Goal: Information Seeking & Learning: Learn about a topic

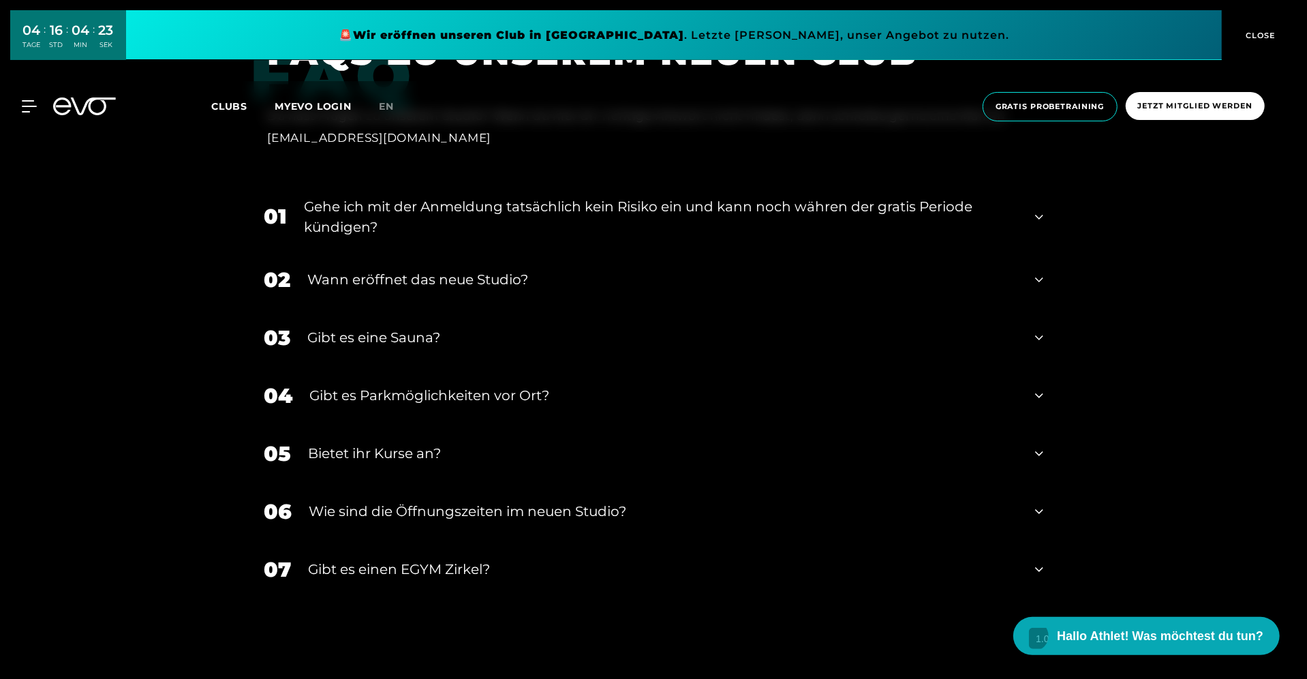
scroll to position [5838, 0]
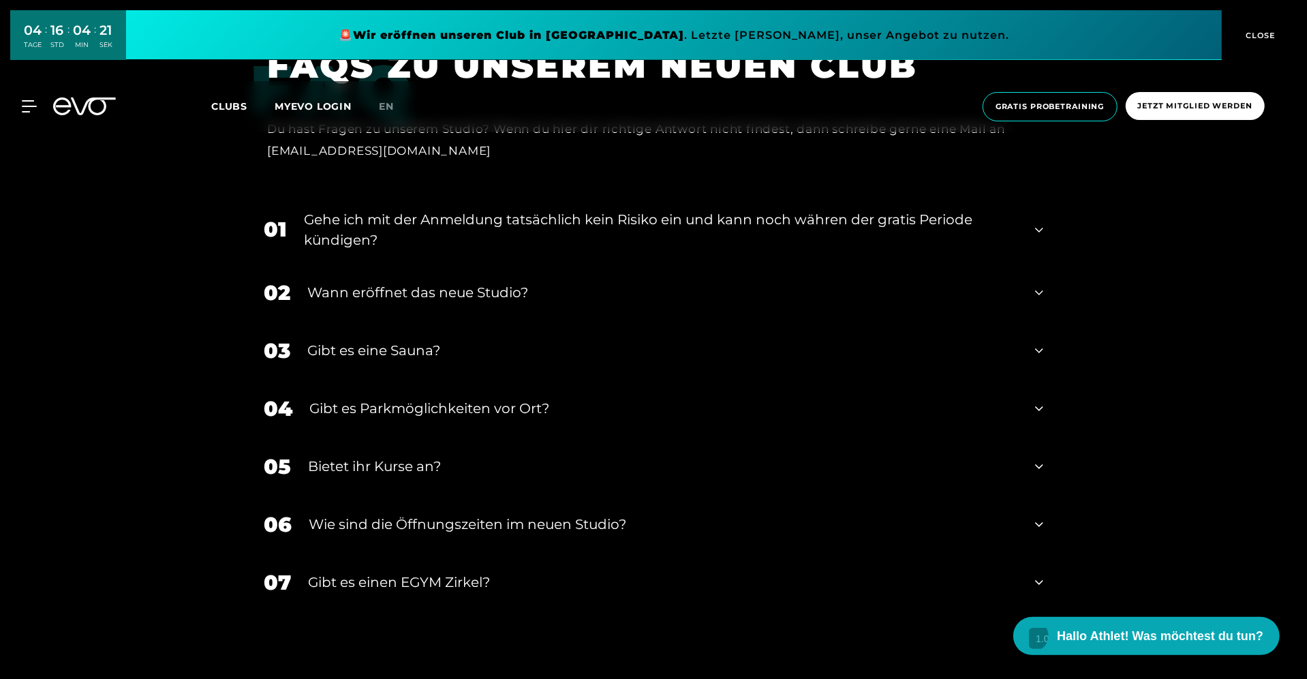
click at [508, 414] on div "Gibt es Parkmöglichkeiten vor Ort?" at bounding box center [663, 409] width 709 height 20
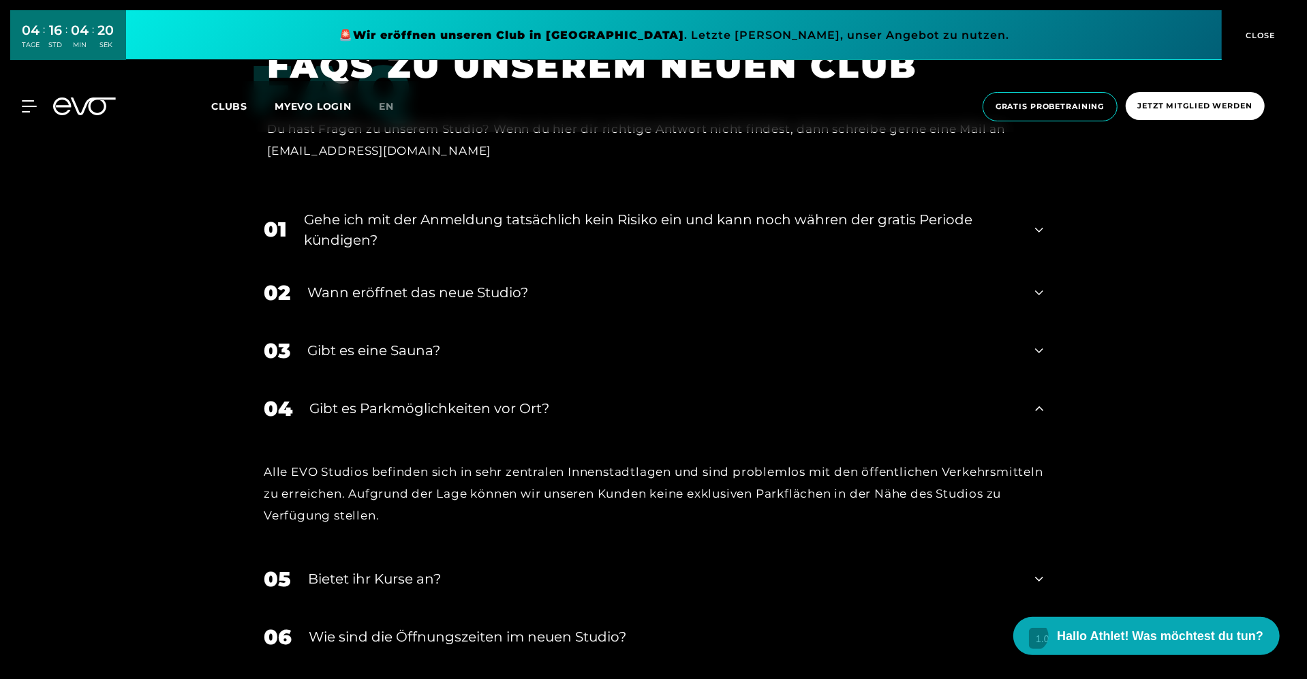
click at [504, 476] on div "Alle EVO Studios befinden sich in sehr zentralen Innenstadtlagen und sind probl…" at bounding box center [654, 494] width 780 height 66
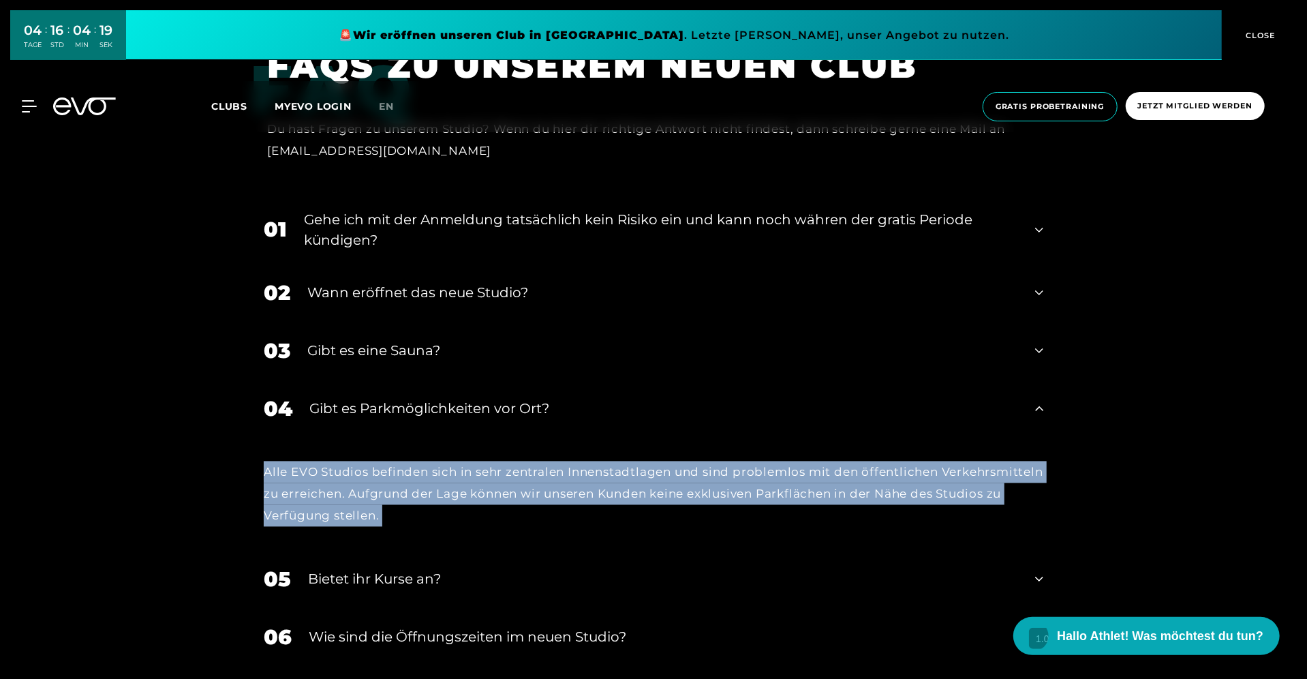
click at [504, 476] on div "Alle EVO Studios befinden sich in sehr zentralen Innenstadtlagen und sind probl…" at bounding box center [654, 494] width 780 height 66
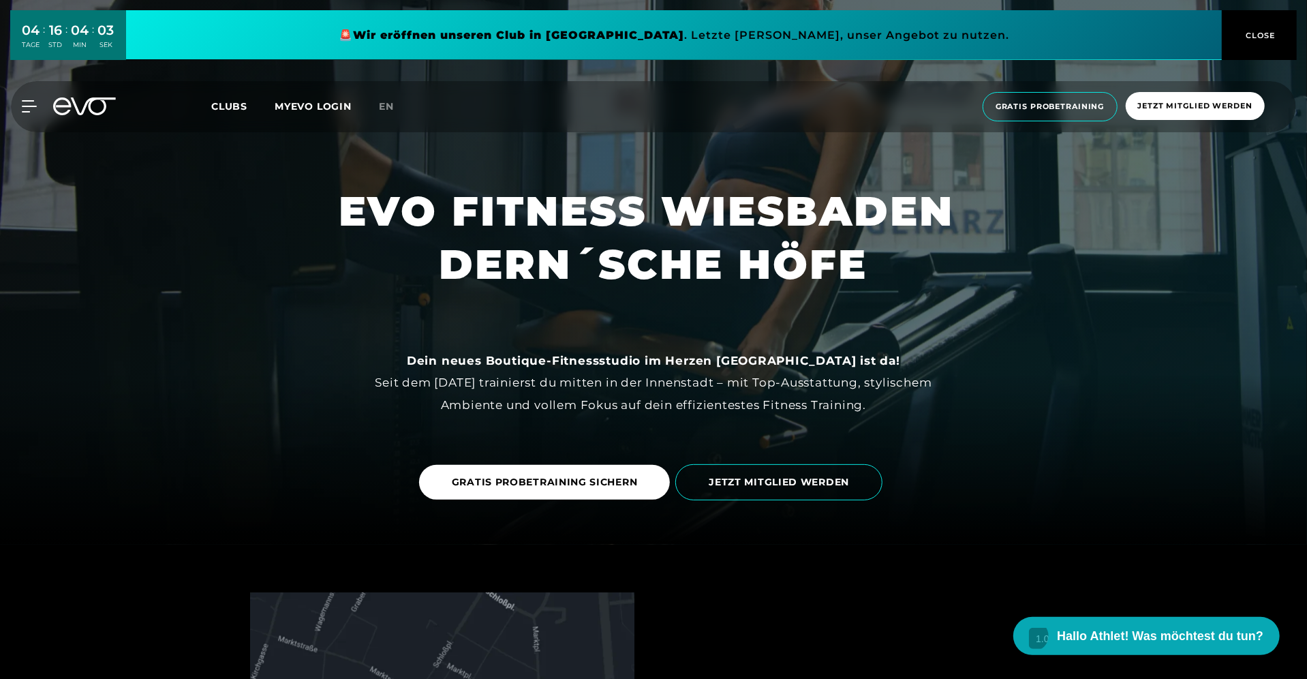
scroll to position [0, 0]
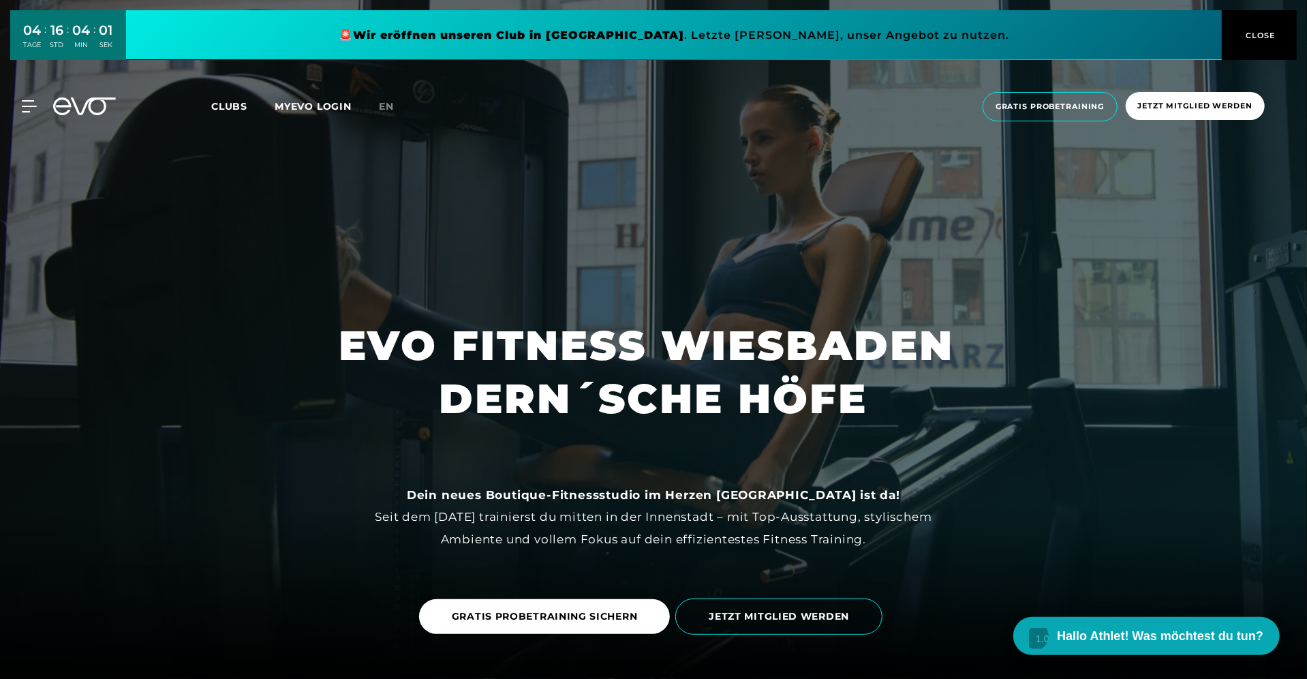
click at [586, 33] on link at bounding box center [674, 35] width 1096 height 50
click at [224, 101] on span "Clubs" at bounding box center [229, 106] width 36 height 12
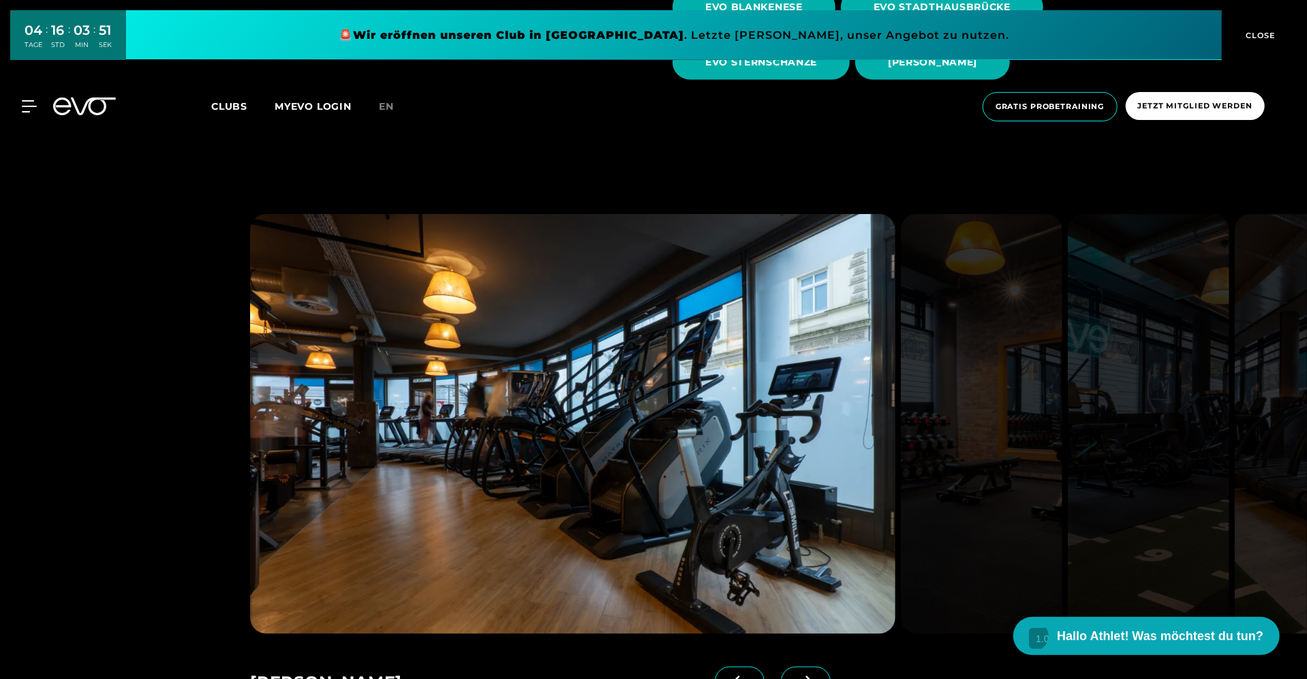
scroll to position [564, 0]
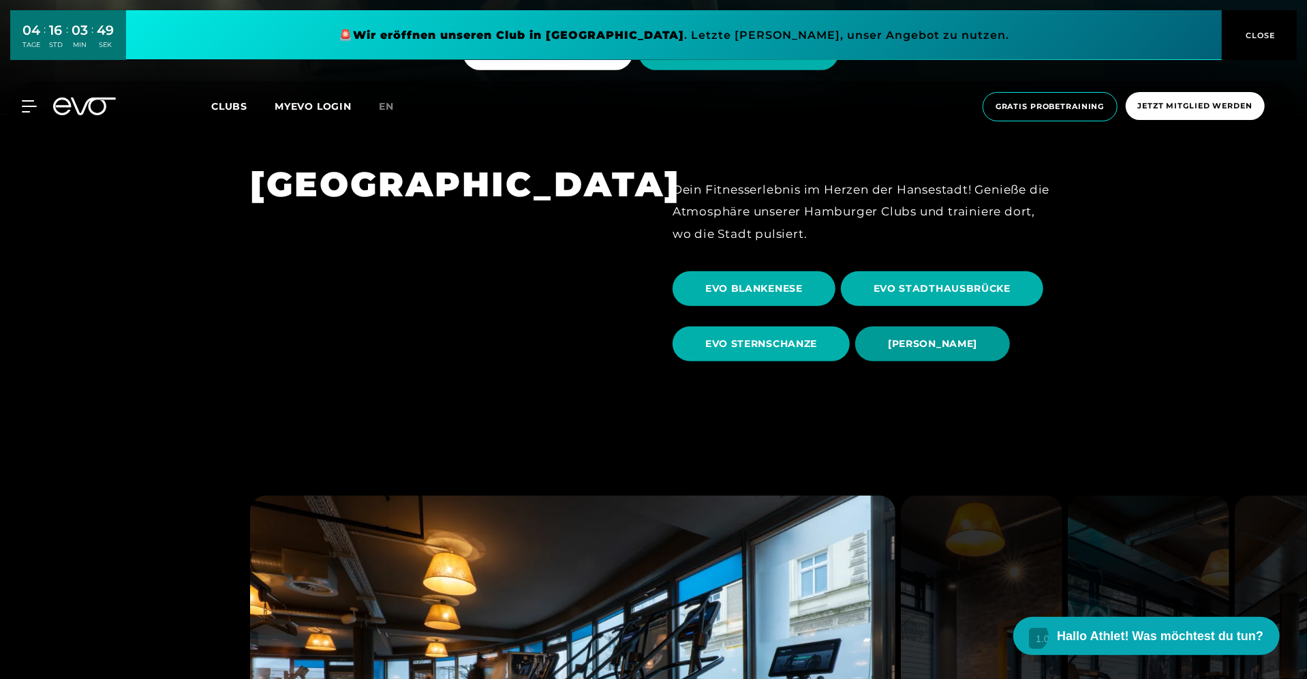
click at [892, 340] on span "[PERSON_NAME]" at bounding box center [932, 344] width 89 height 14
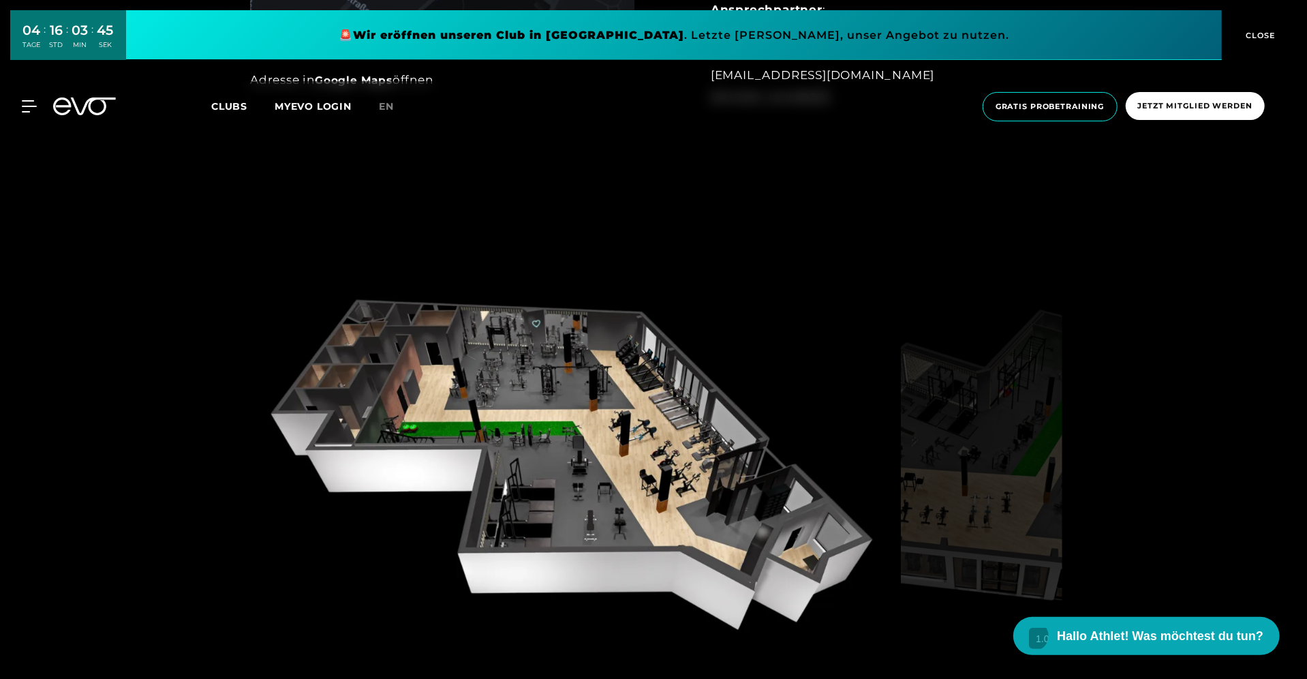
scroll to position [1378, 0]
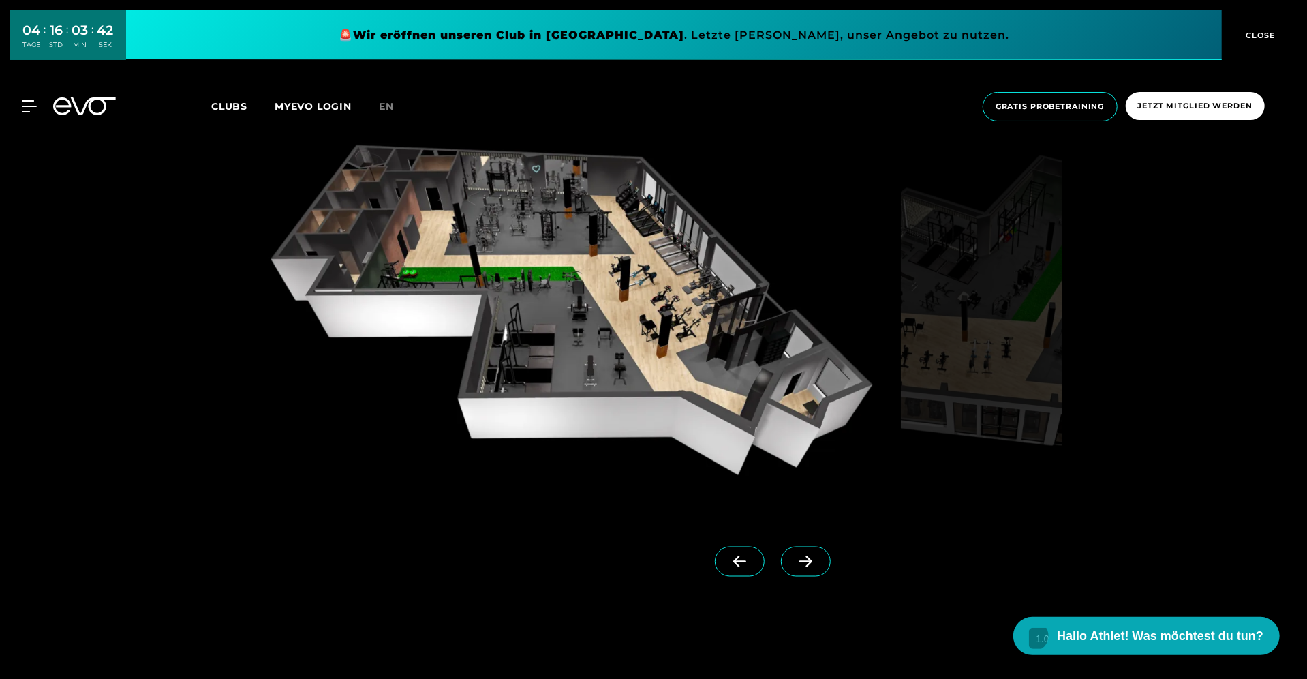
click at [794, 559] on icon at bounding box center [806, 561] width 24 height 12
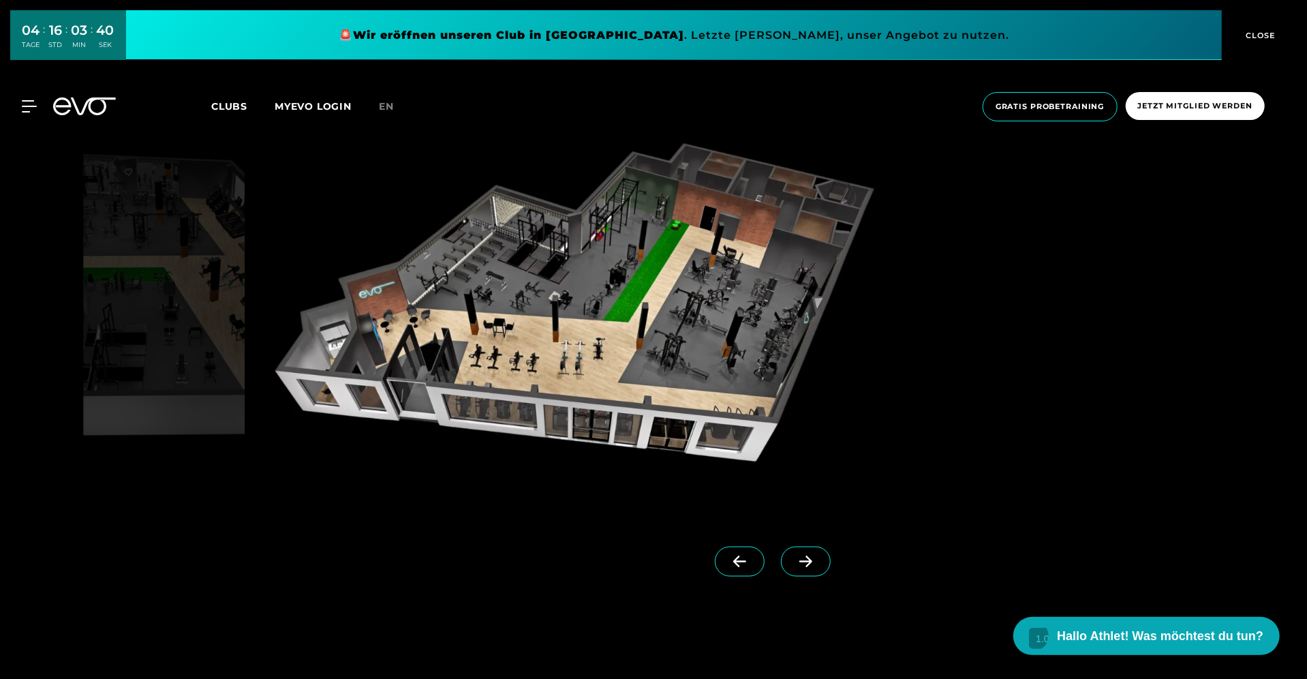
click at [794, 559] on icon at bounding box center [806, 561] width 24 height 12
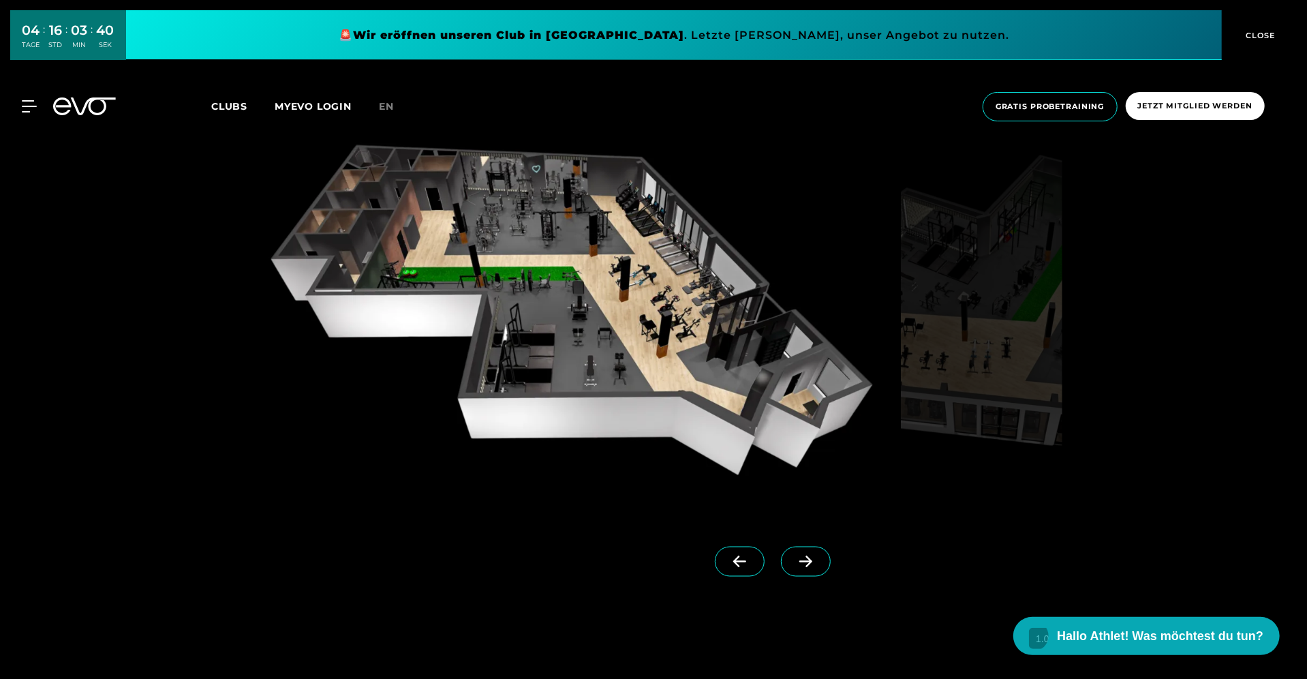
click at [794, 559] on icon at bounding box center [806, 561] width 24 height 12
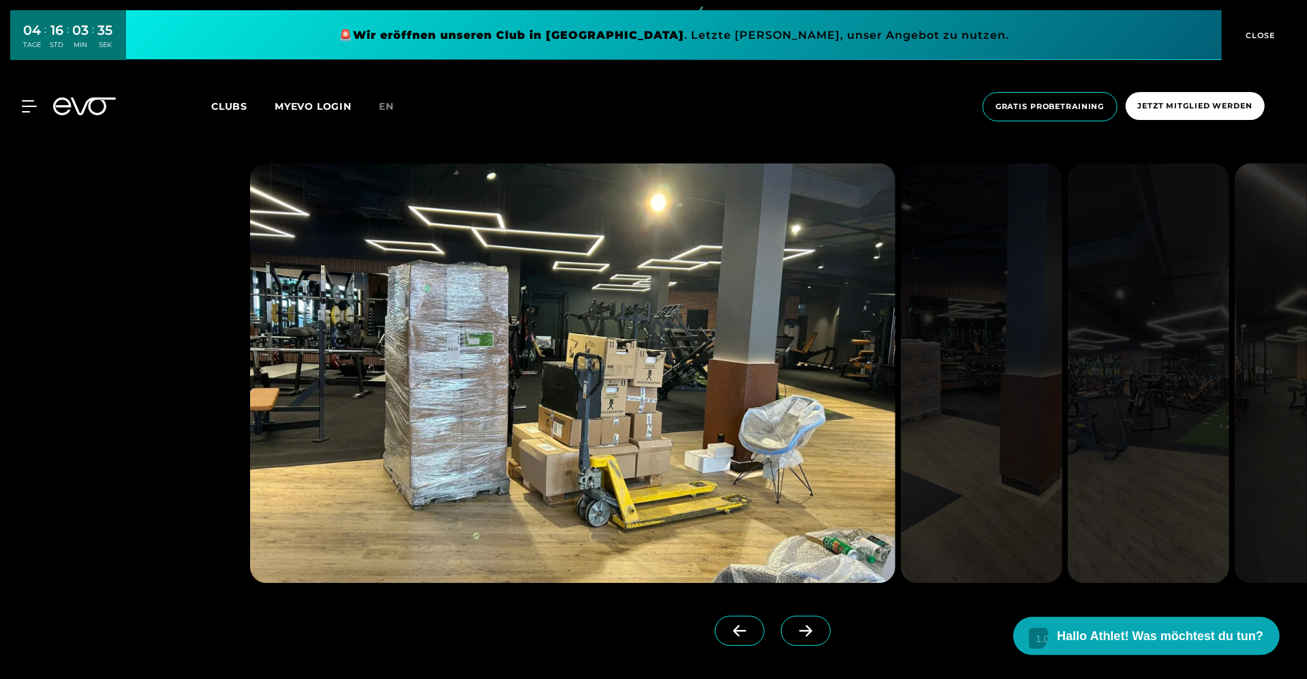
scroll to position [2193, 0]
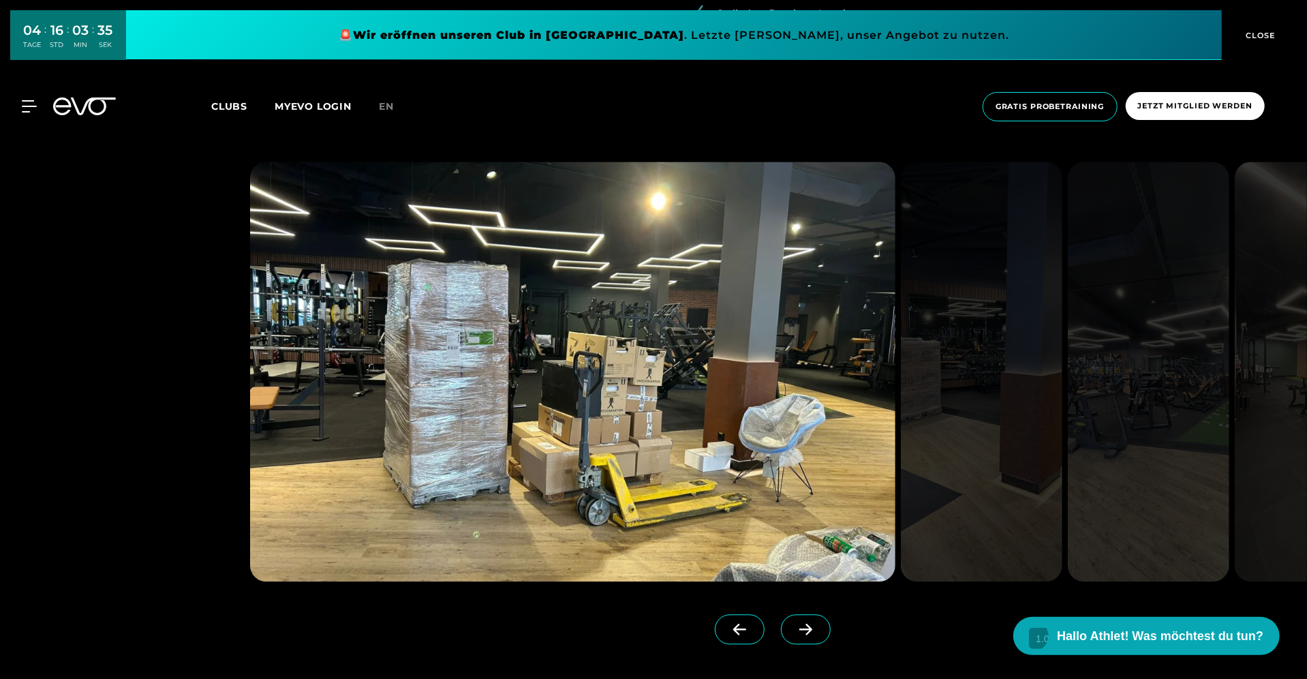
click at [794, 632] on icon at bounding box center [806, 629] width 24 height 12
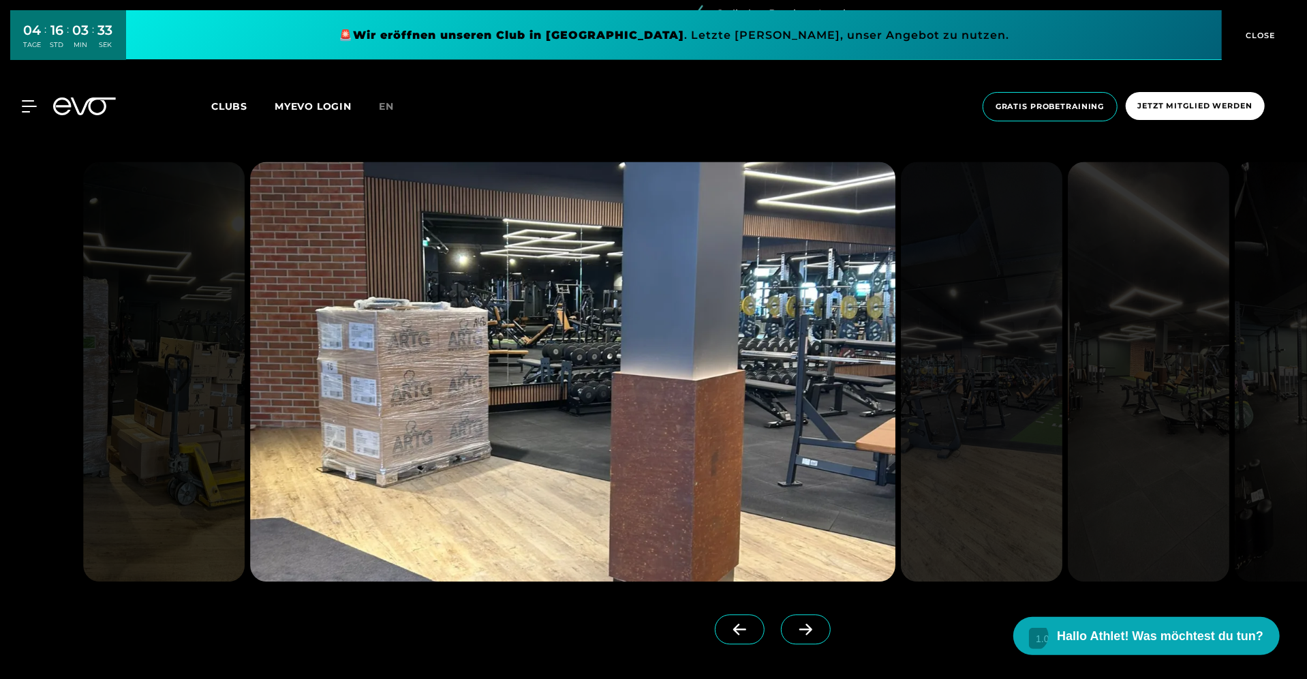
click at [794, 632] on icon at bounding box center [806, 629] width 24 height 12
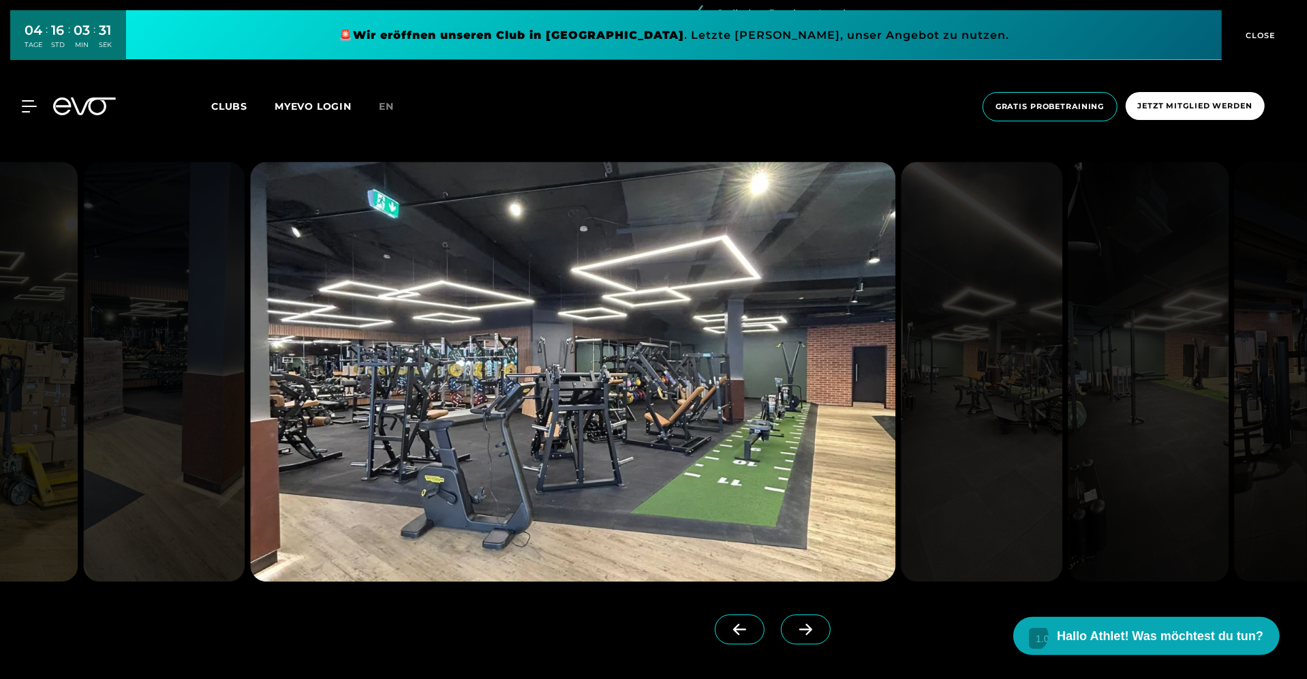
click at [794, 632] on icon at bounding box center [806, 629] width 24 height 12
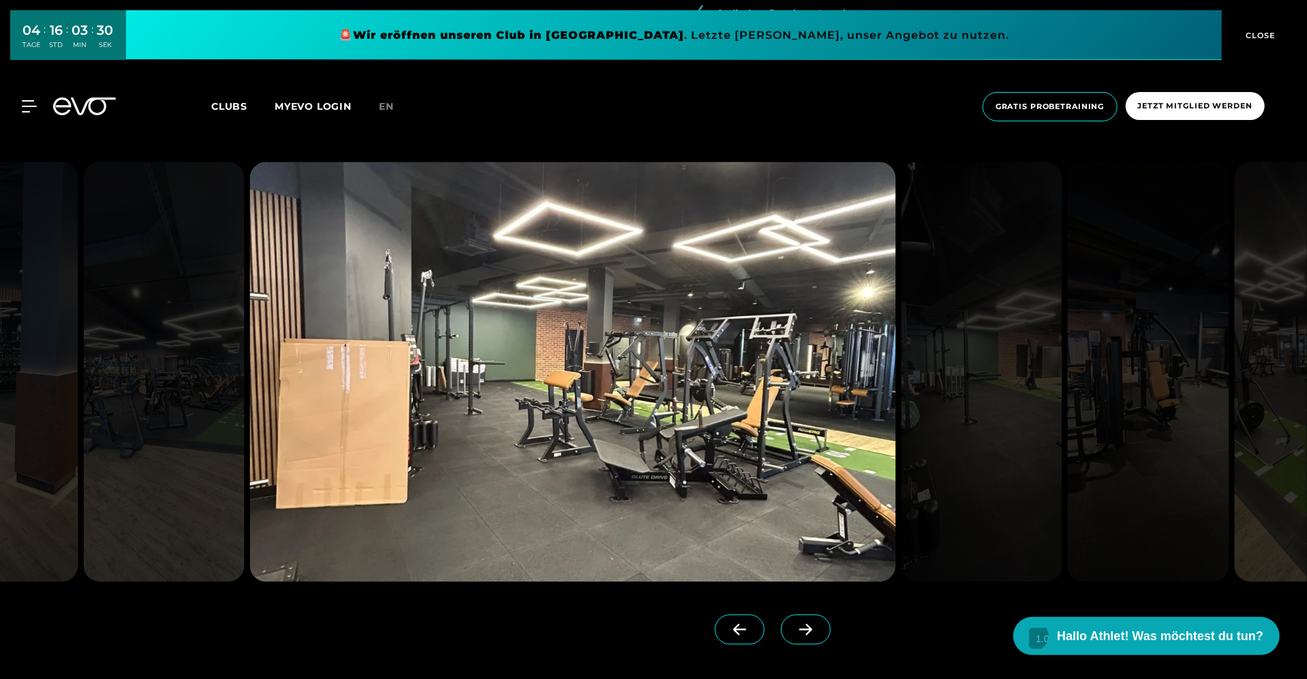
click at [794, 632] on icon at bounding box center [806, 629] width 24 height 12
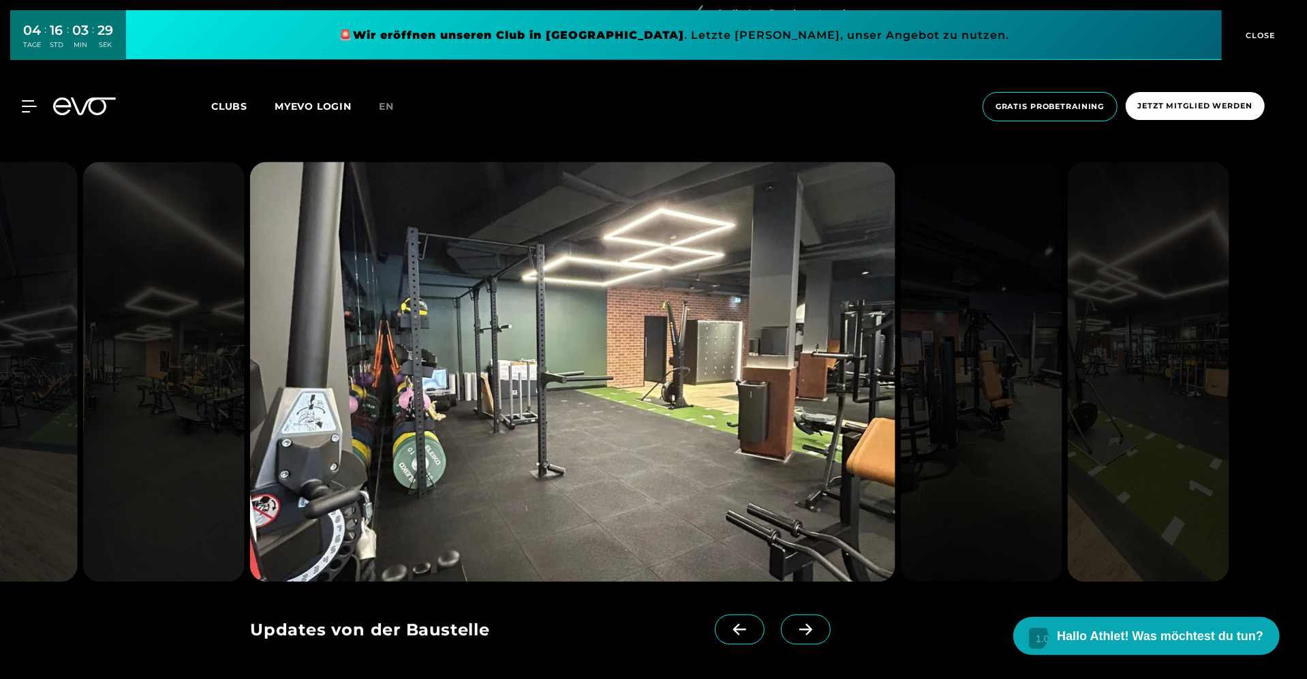
click at [794, 632] on icon at bounding box center [806, 629] width 24 height 12
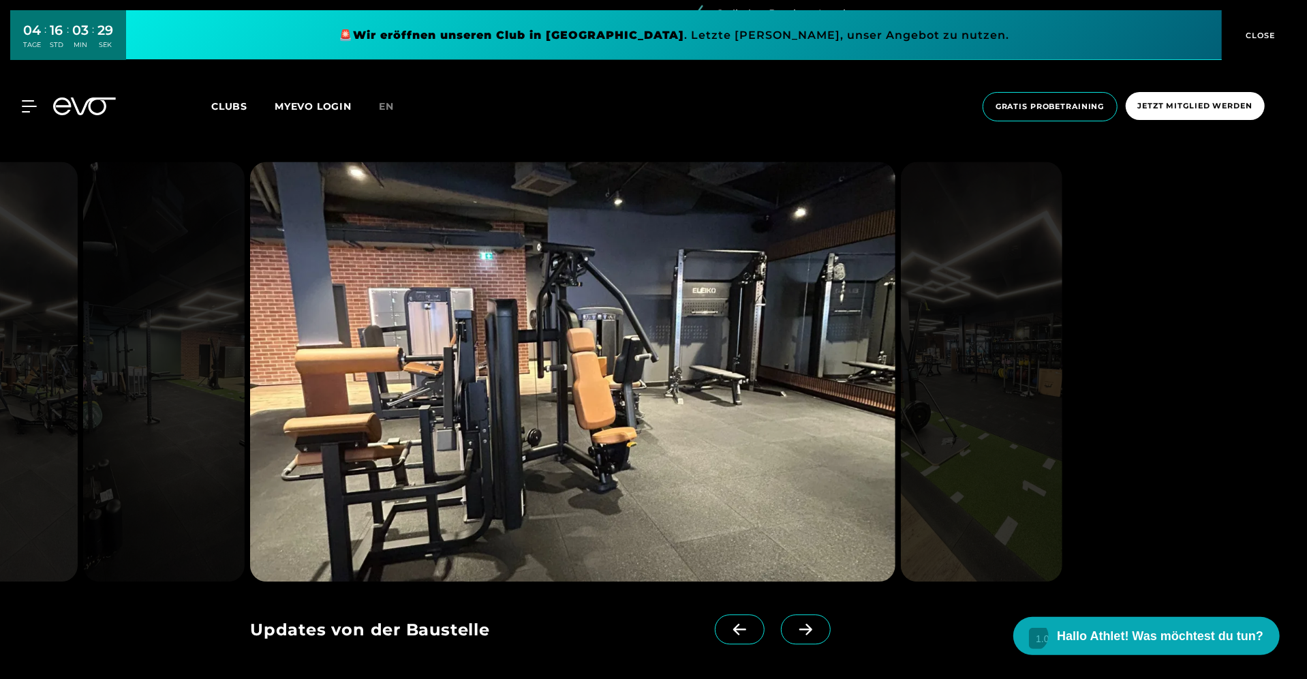
click at [794, 632] on icon at bounding box center [806, 629] width 24 height 12
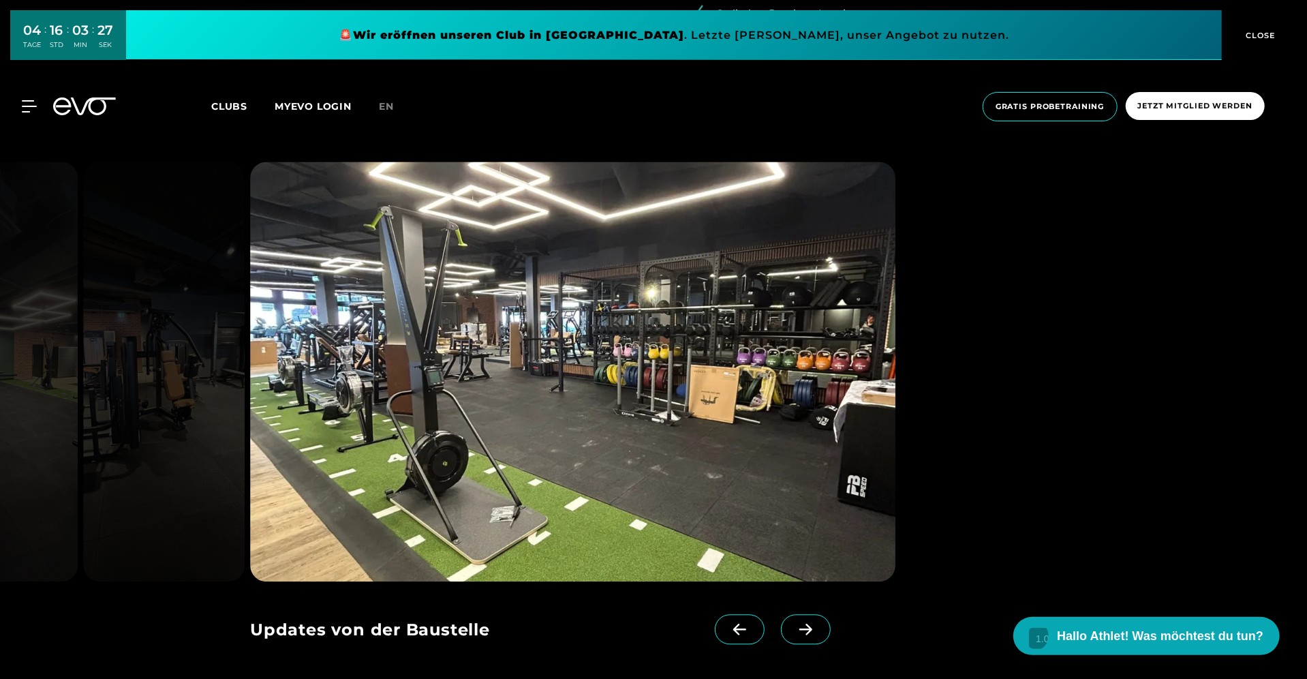
click at [794, 632] on icon at bounding box center [806, 629] width 24 height 12
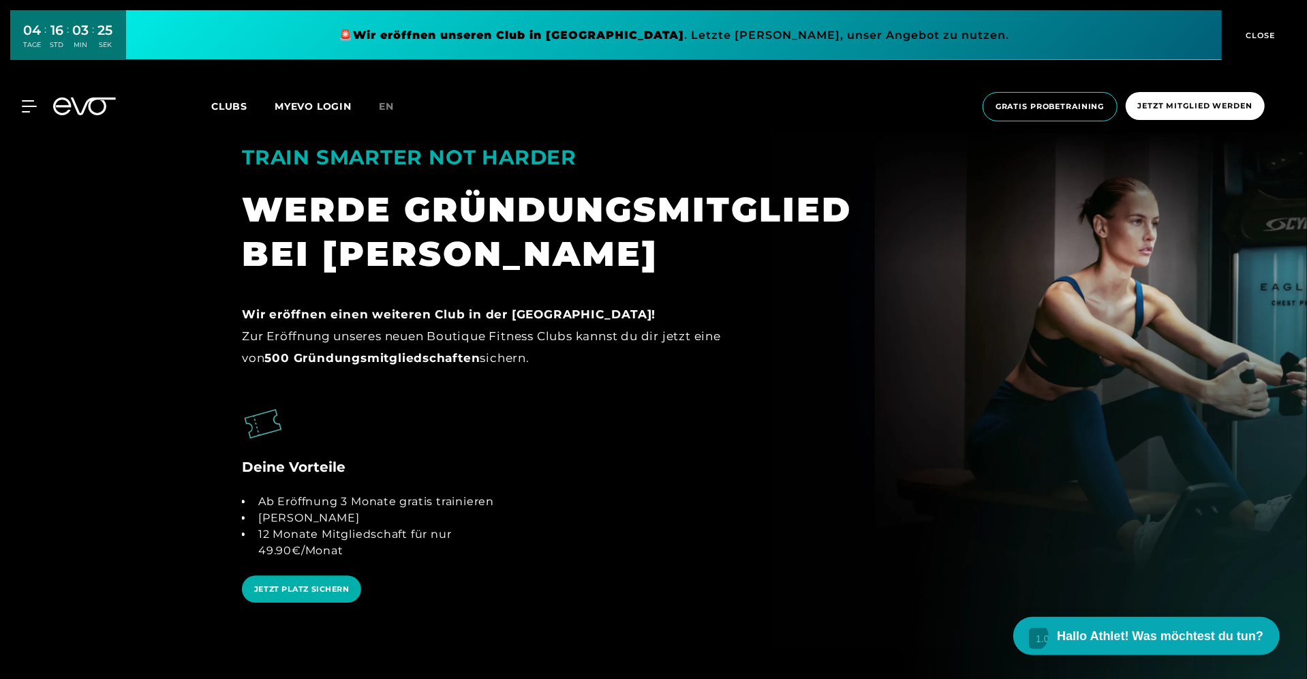
scroll to position [2906, 0]
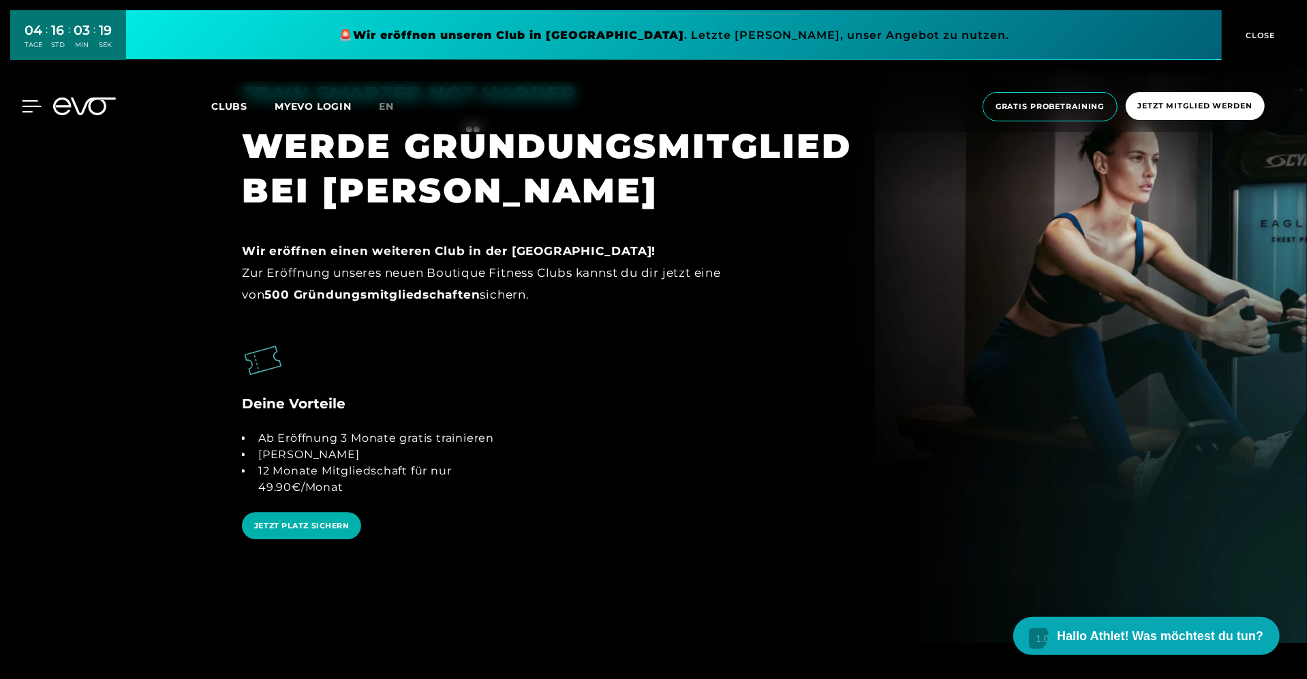
click at [33, 104] on icon at bounding box center [32, 106] width 20 height 12
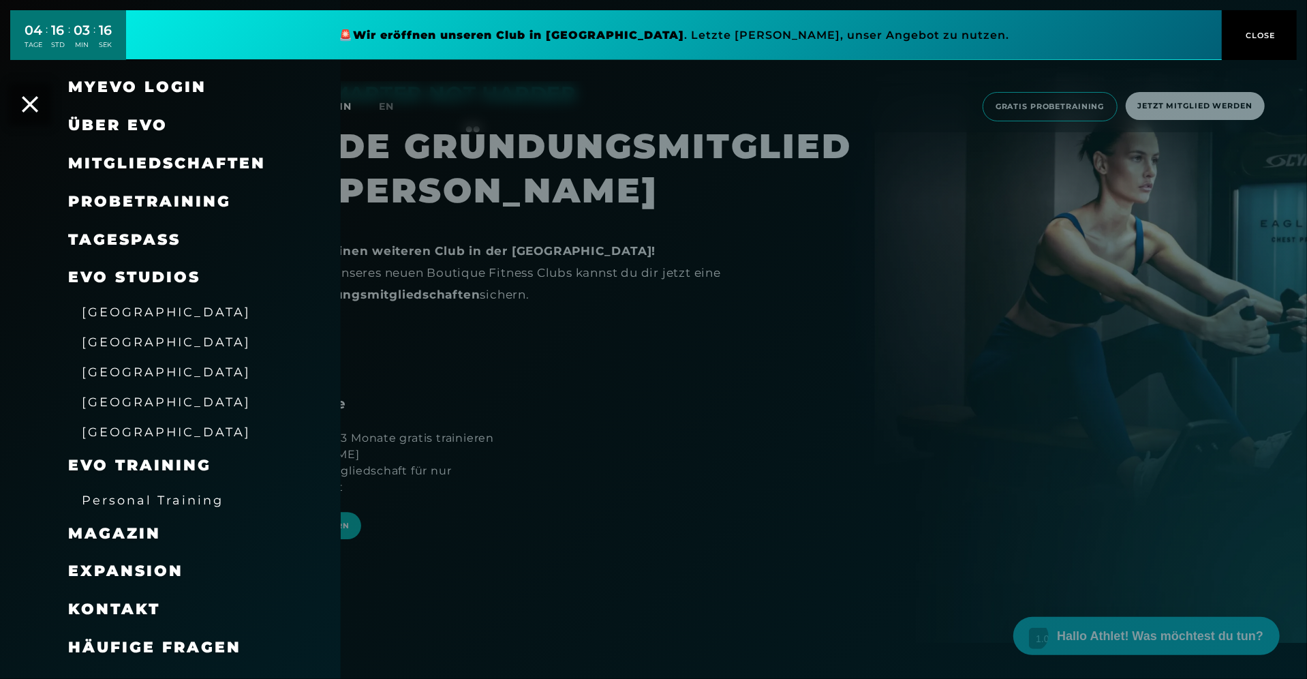
click at [147, 165] on span "Mitgliedschaften" at bounding box center [167, 163] width 198 height 18
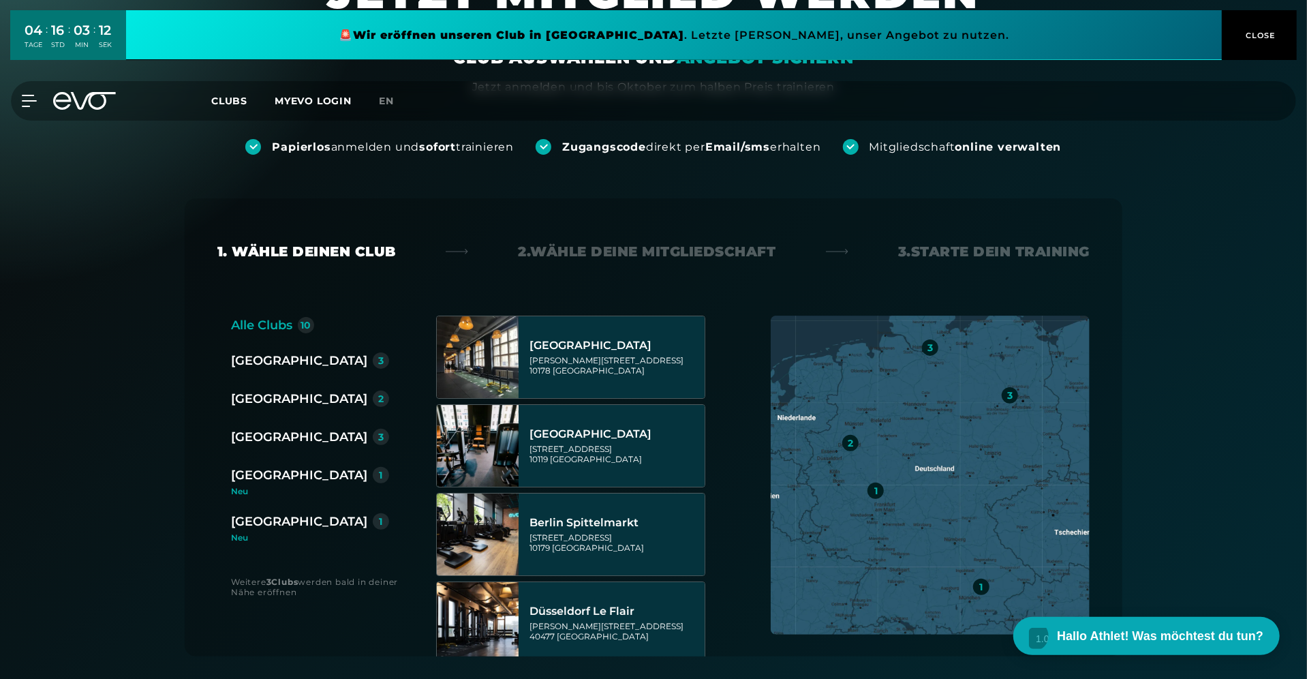
scroll to position [110, 0]
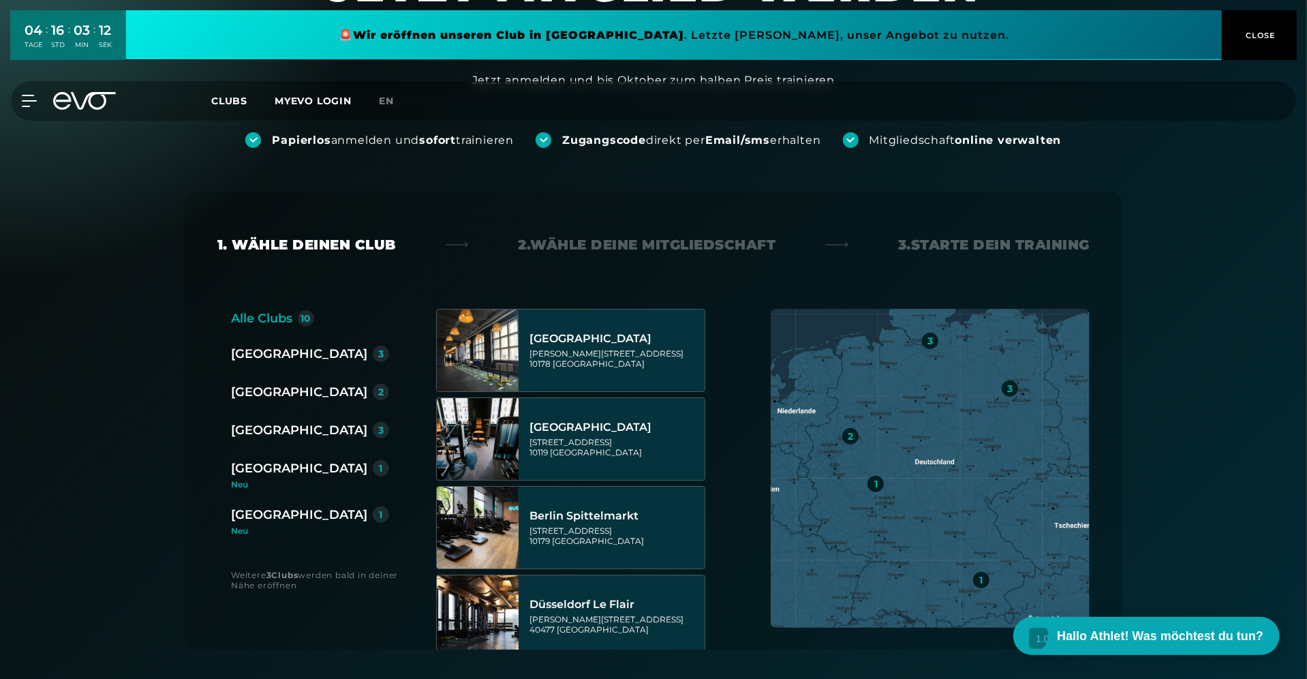
click at [257, 523] on div "[GEOGRAPHIC_DATA]" at bounding box center [299, 514] width 136 height 19
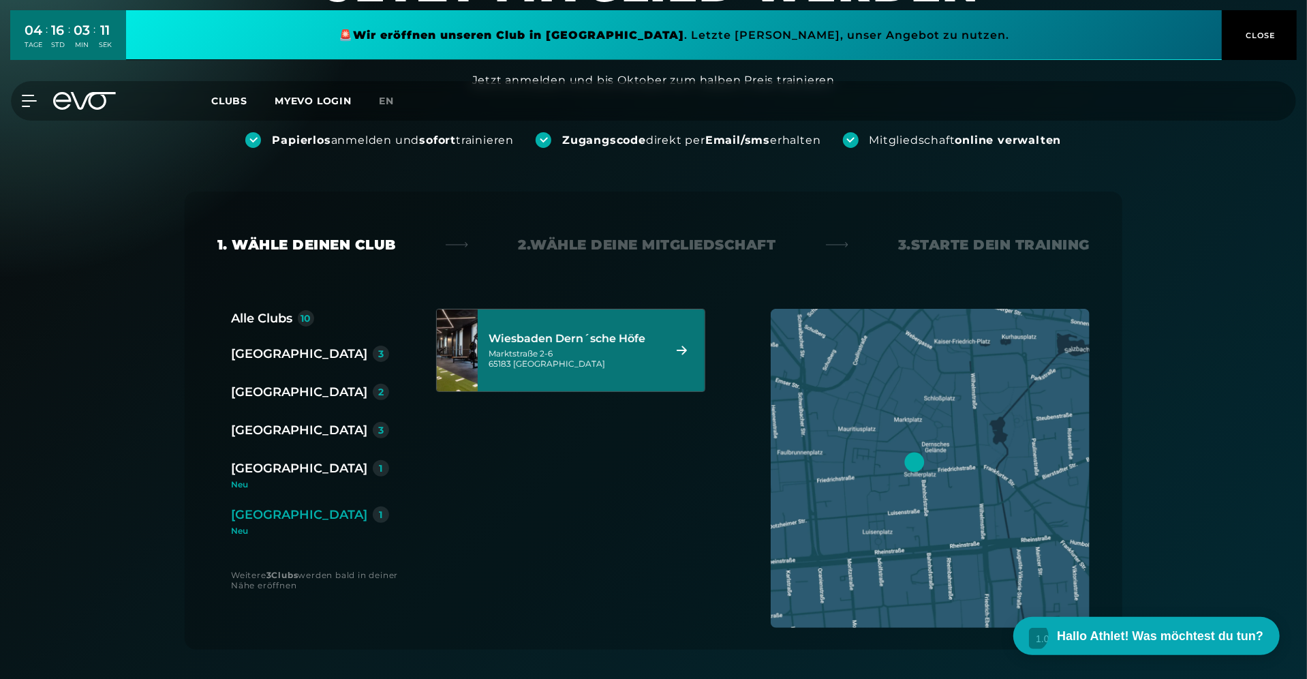
click at [559, 370] on div "[GEOGRAPHIC_DATA] [PERSON_NAME]´sche [PERSON_NAME][STREET_ADDRESS]" at bounding box center [574, 350] width 171 height 60
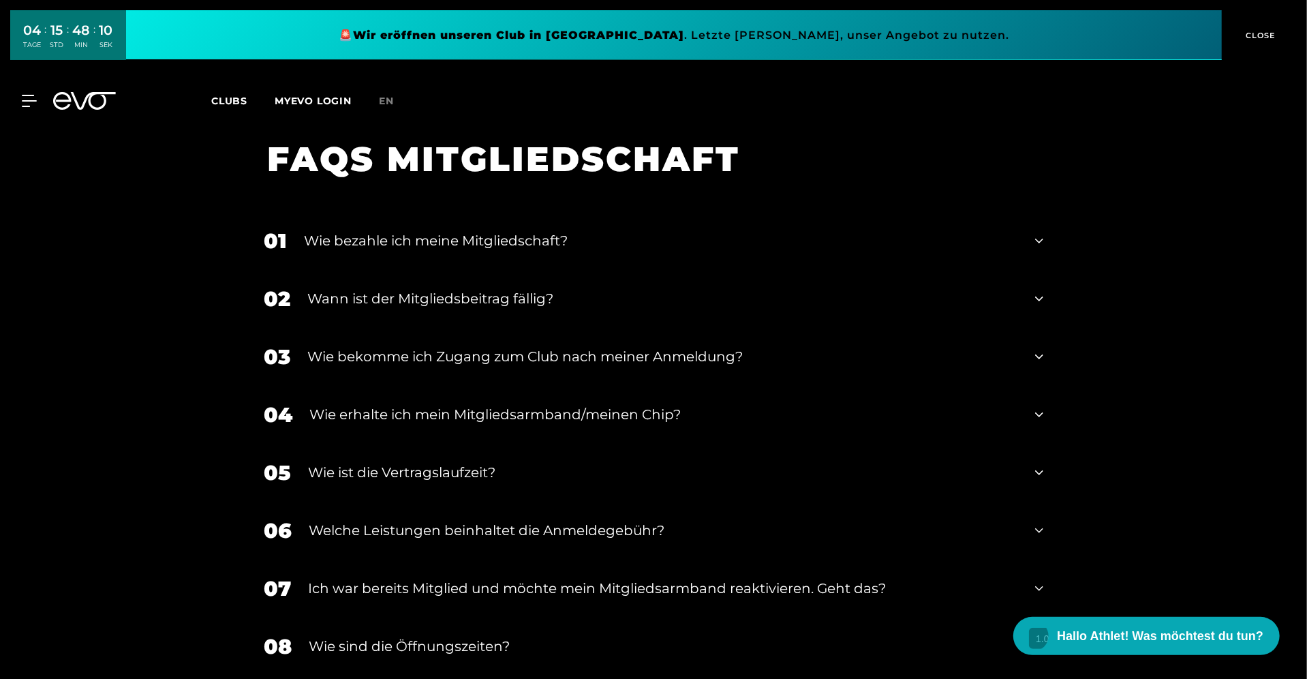
scroll to position [2346, 0]
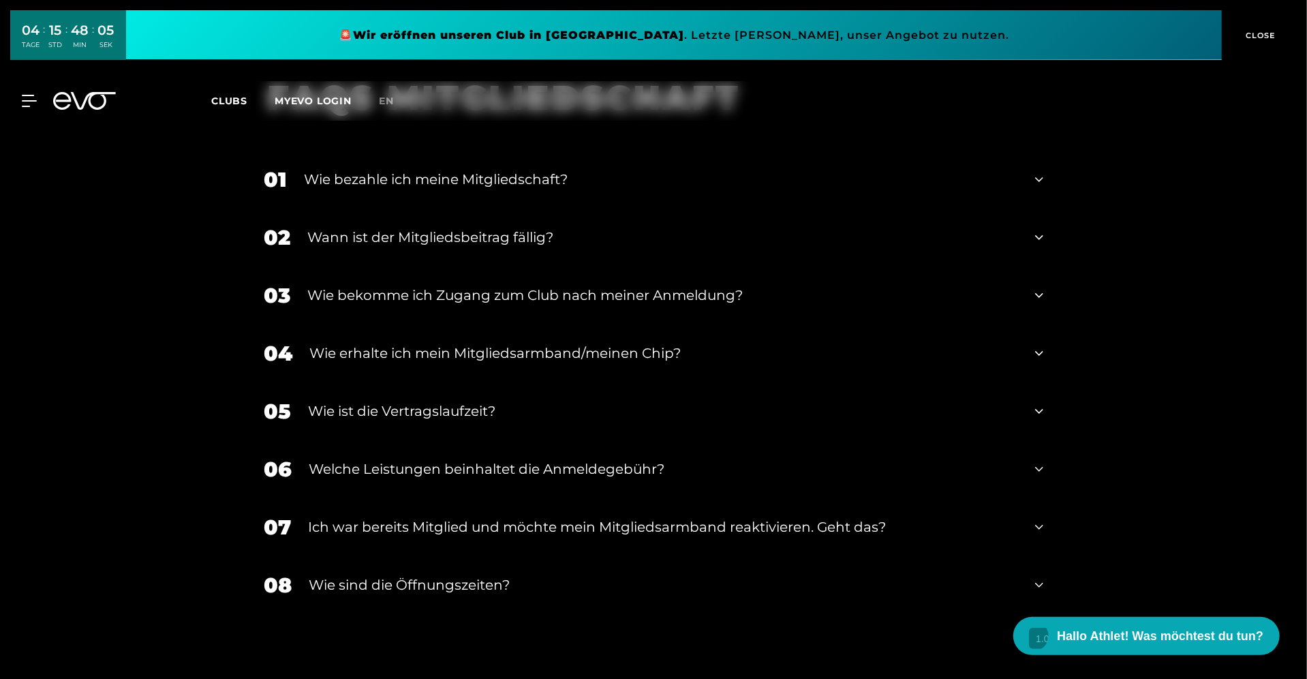
click at [477, 574] on div "Wie sind die Öffnungszeiten?" at bounding box center [663, 584] width 709 height 20
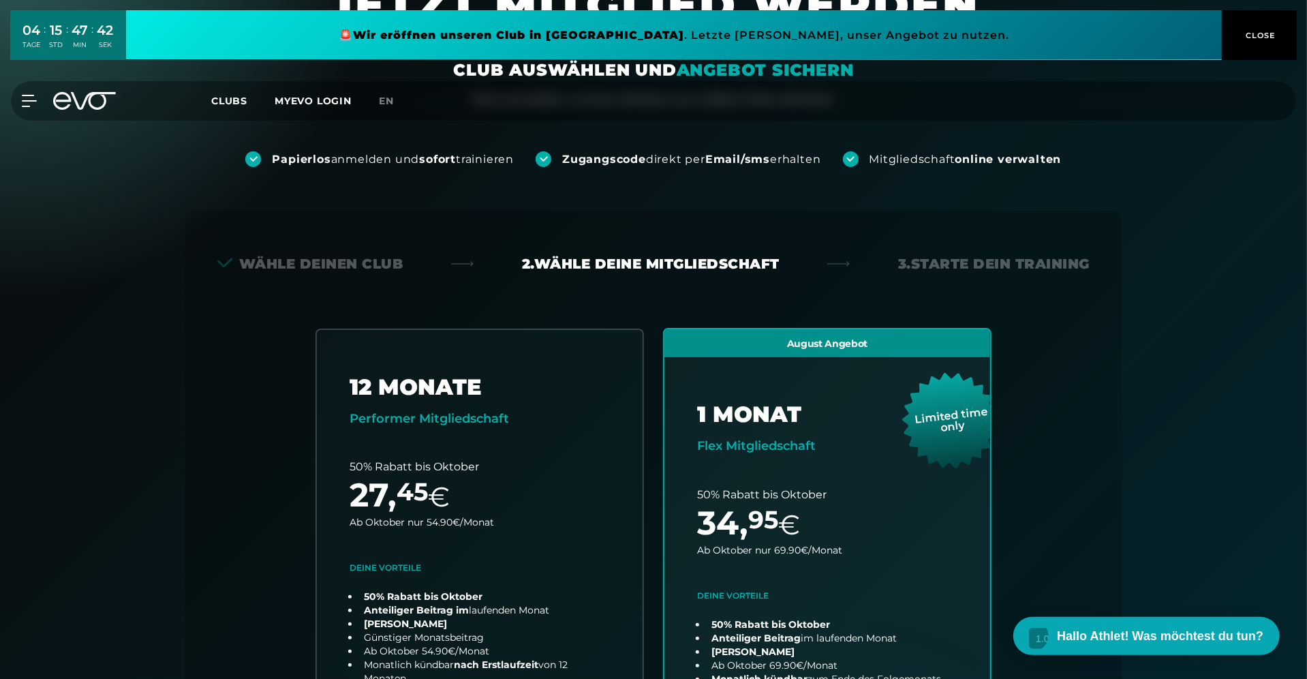
scroll to position [0, 0]
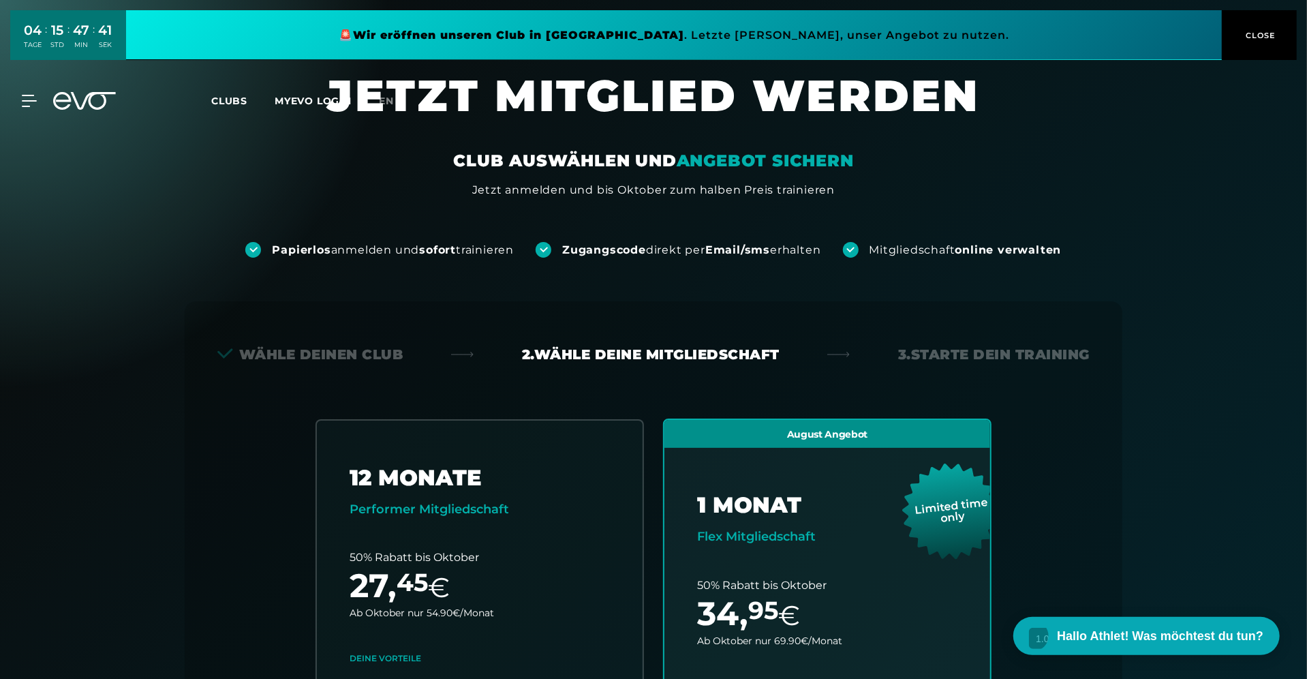
click at [97, 97] on icon at bounding box center [84, 101] width 63 height 18
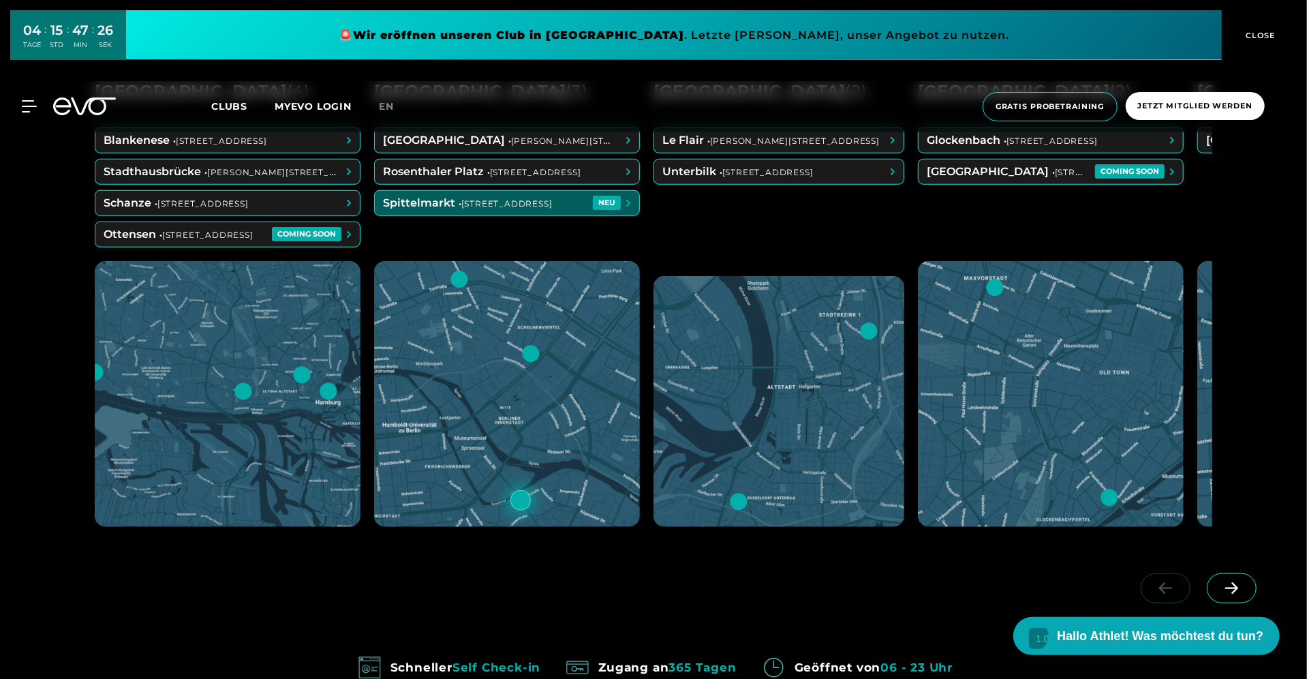
scroll to position [799, 0]
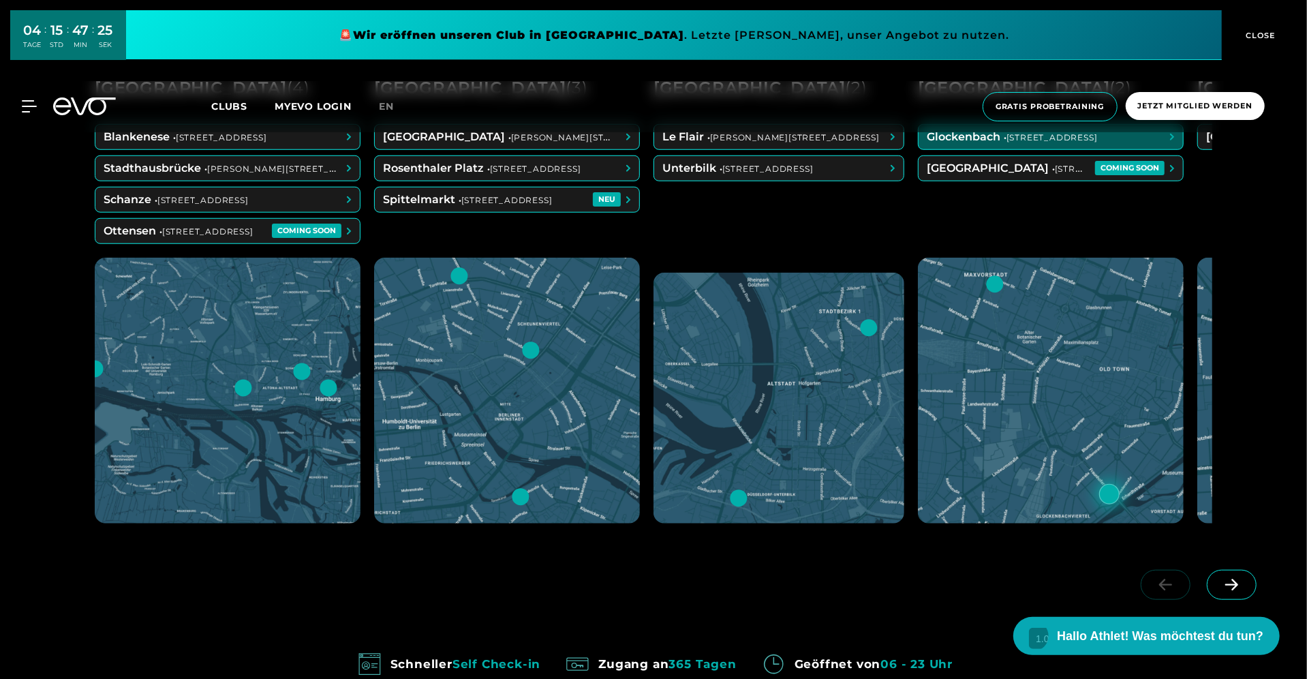
click at [1227, 591] on span at bounding box center [1232, 585] width 50 height 30
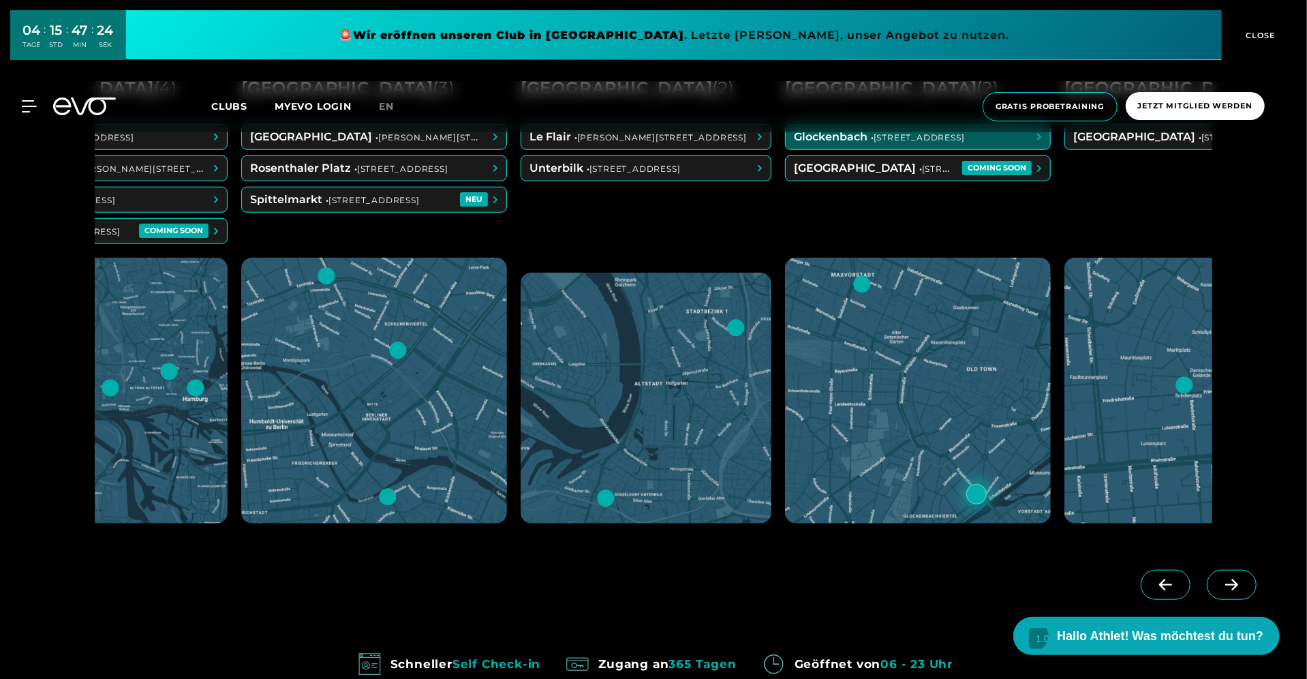
click at [1224, 589] on span at bounding box center [1232, 585] width 50 height 30
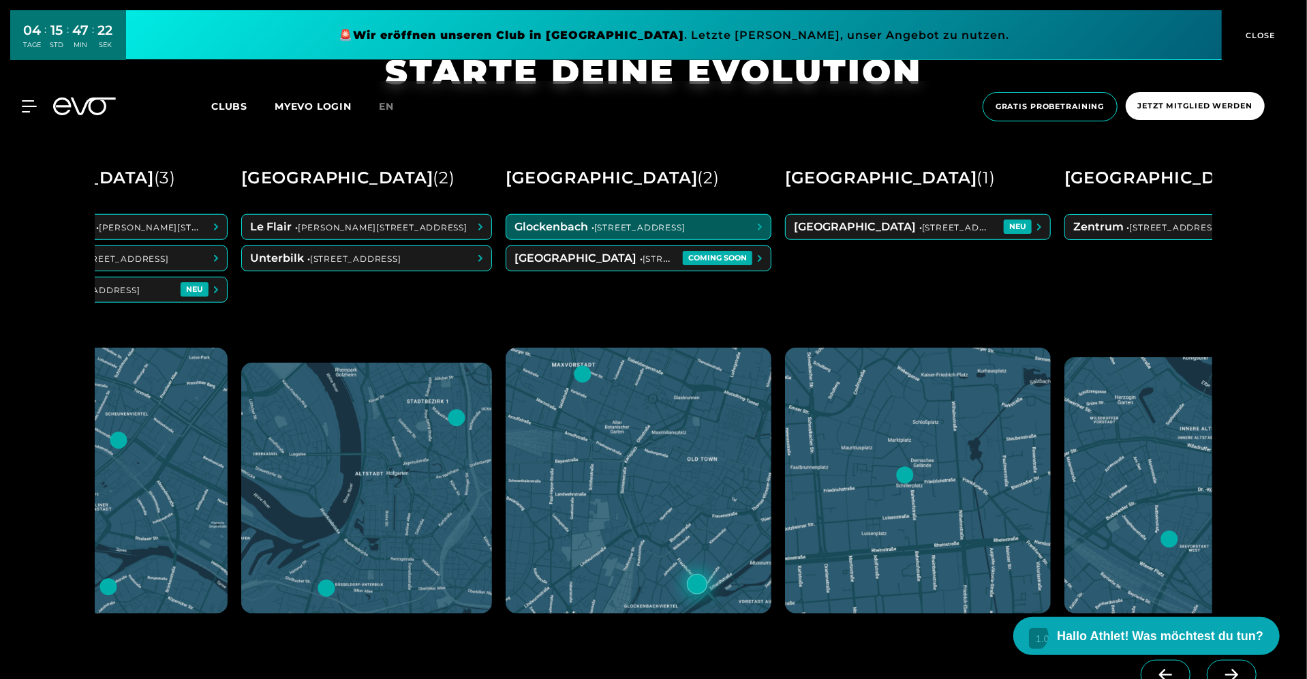
scroll to position [690, 0]
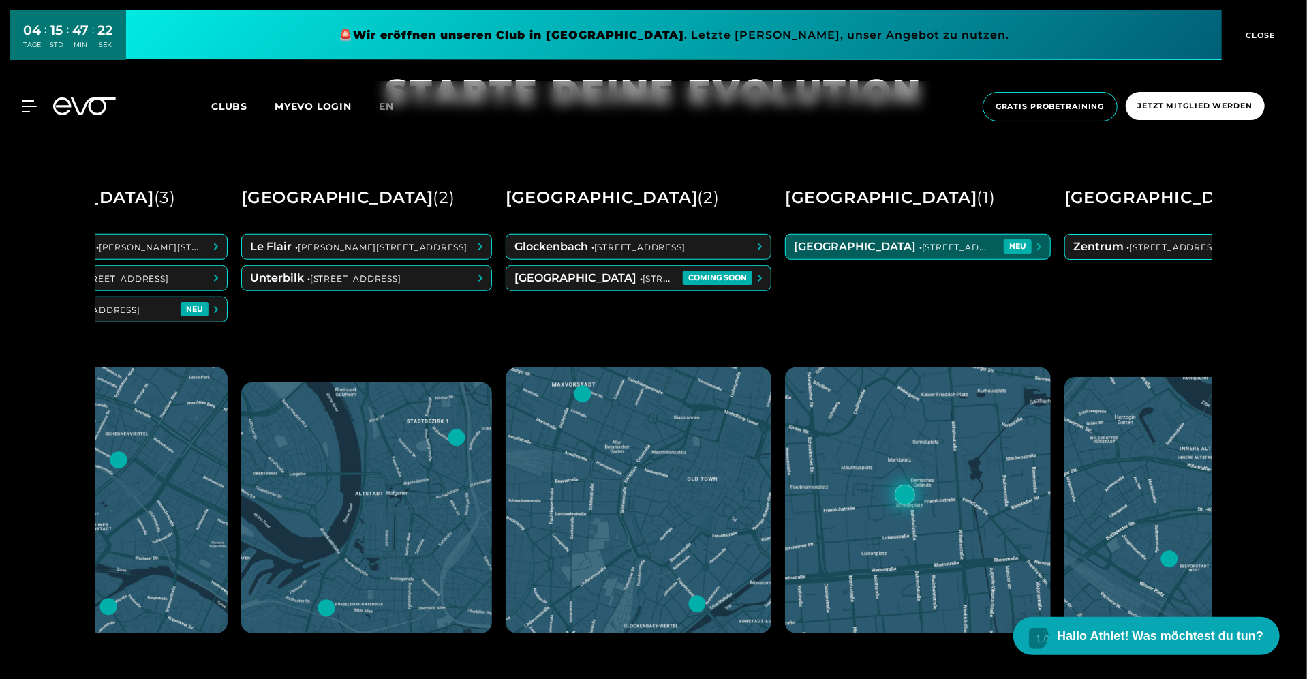
click at [942, 244] on span at bounding box center [918, 246] width 264 height 25
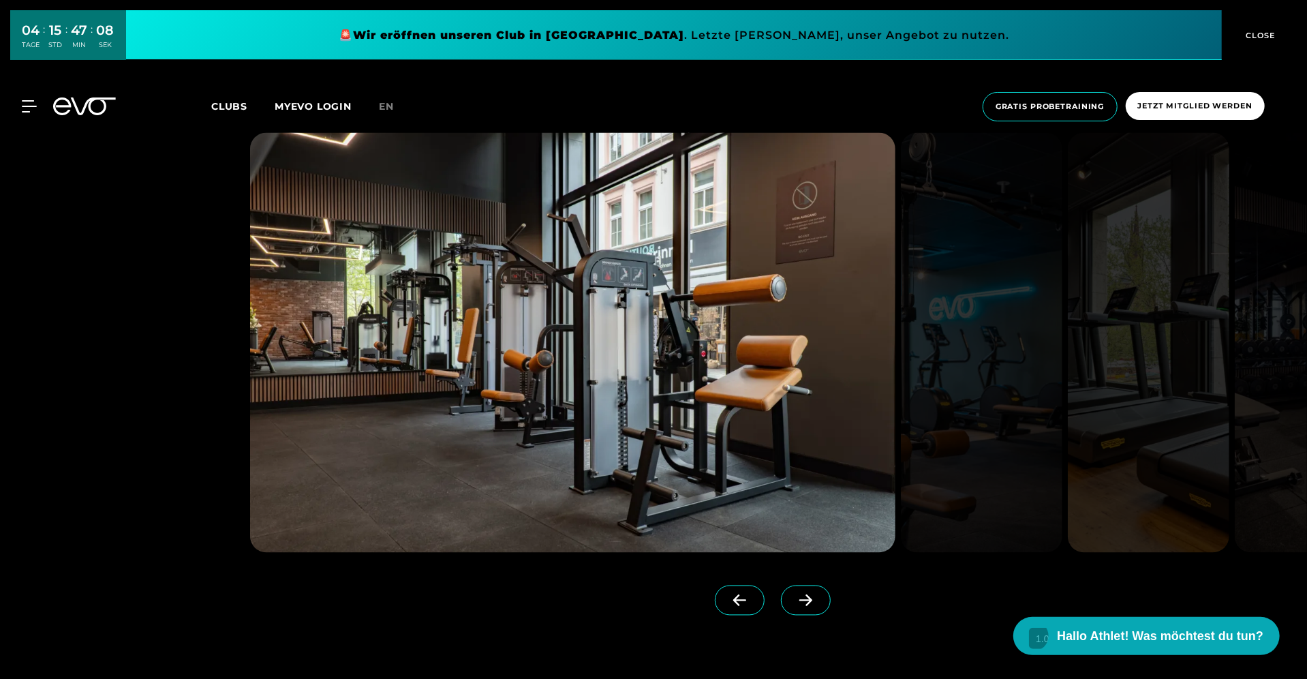
scroll to position [1695, 0]
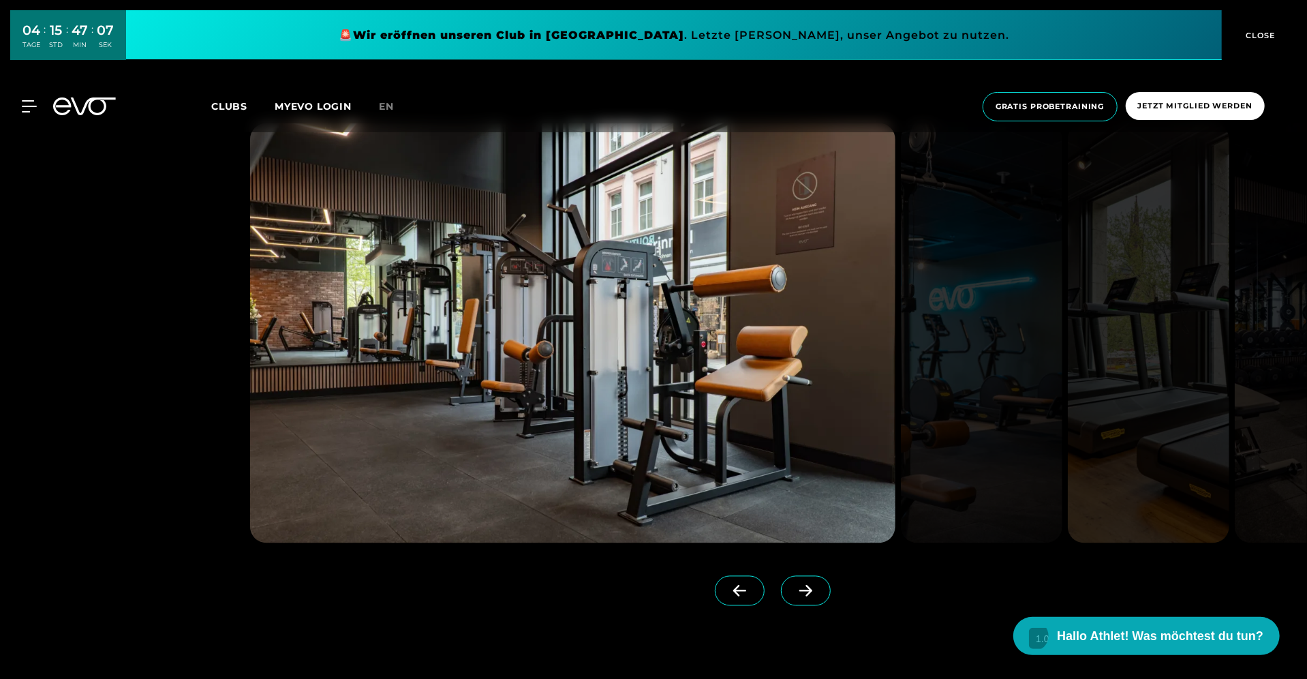
click at [803, 589] on span at bounding box center [806, 591] width 50 height 30
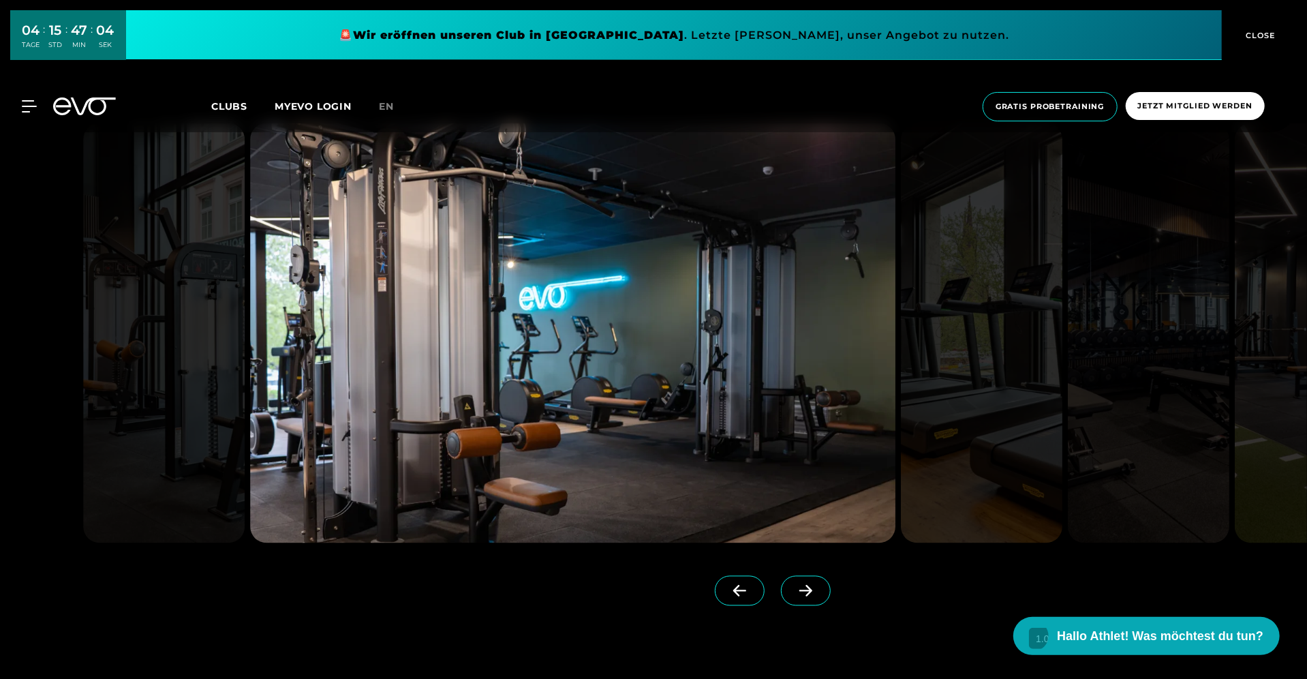
click at [803, 589] on span at bounding box center [806, 591] width 50 height 30
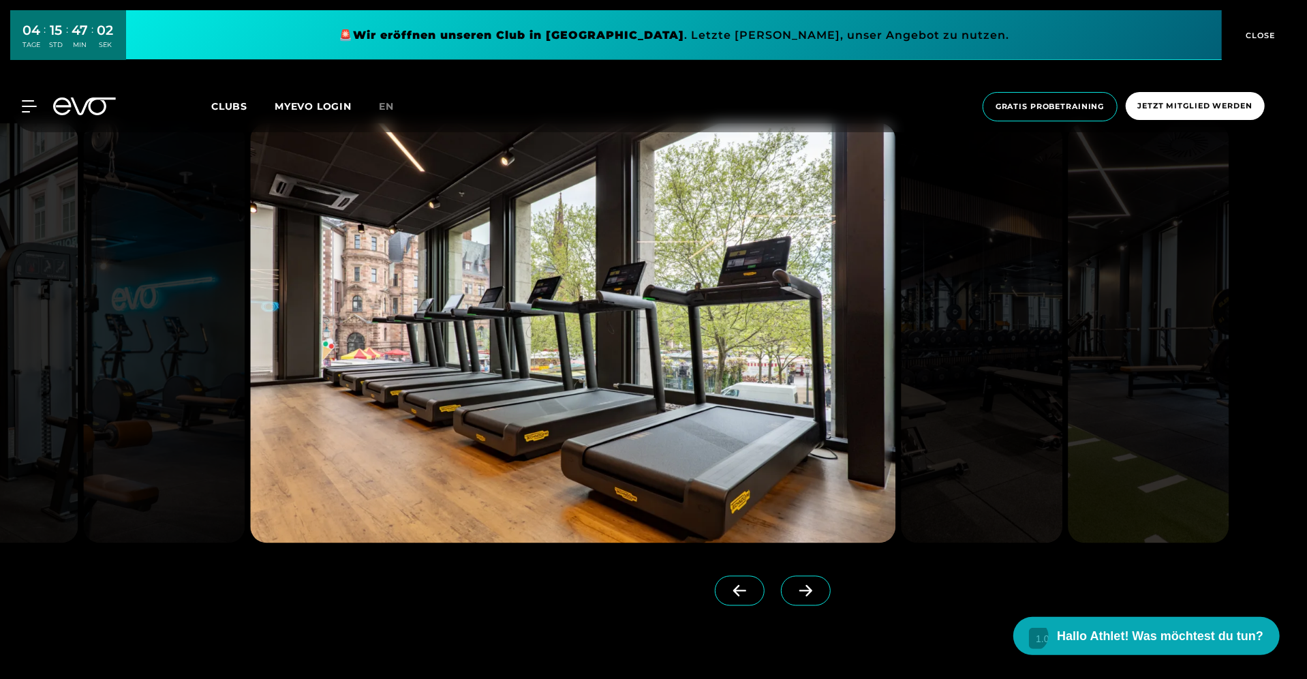
click at [803, 589] on span at bounding box center [806, 591] width 50 height 30
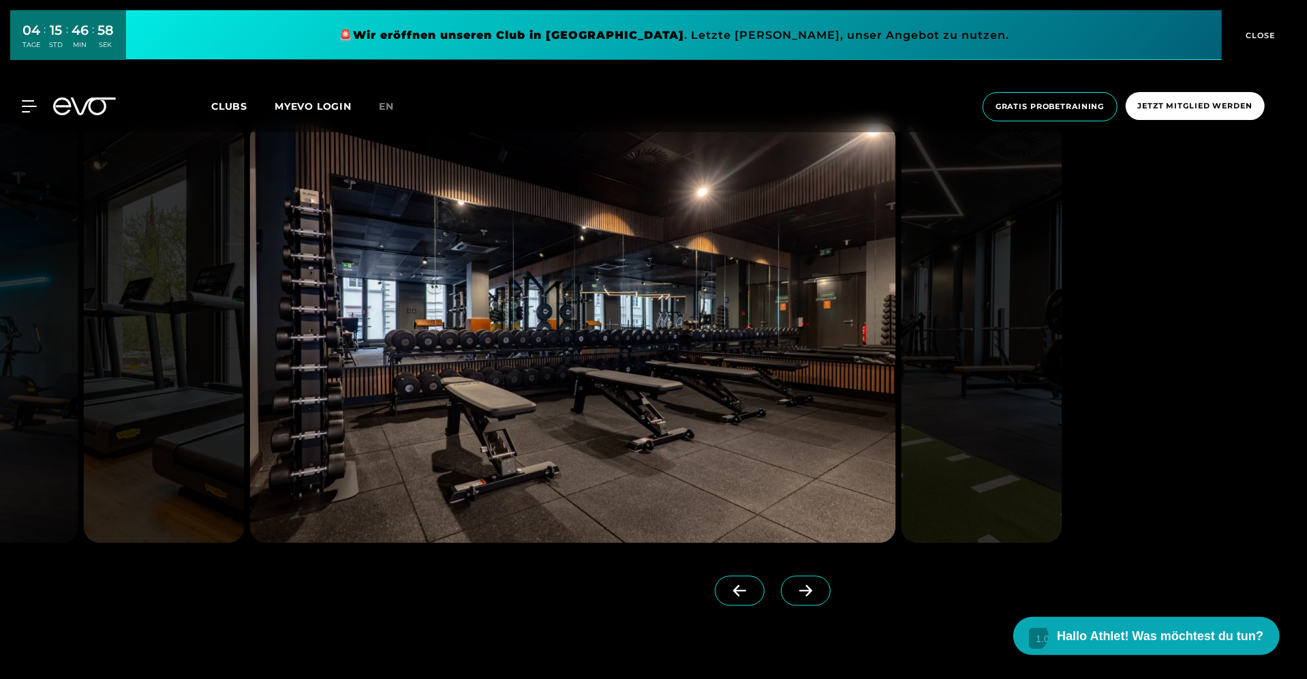
click at [803, 589] on span at bounding box center [806, 591] width 50 height 30
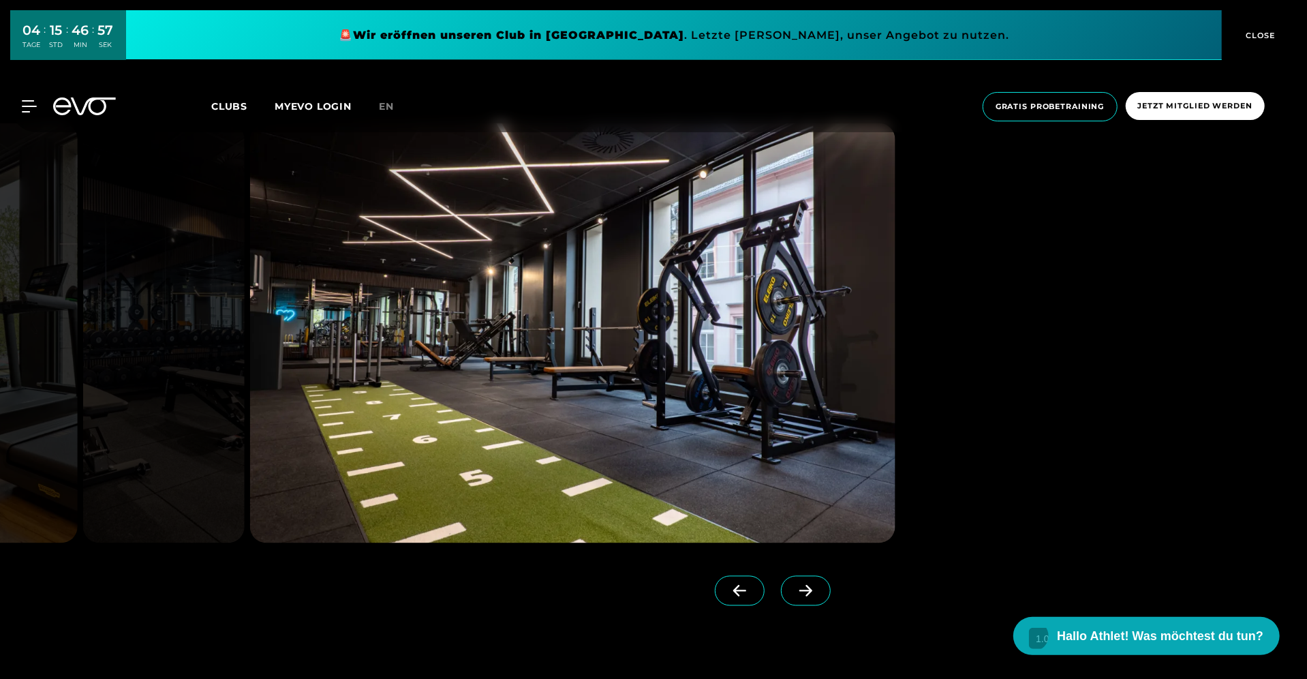
click at [803, 589] on span at bounding box center [806, 591] width 50 height 30
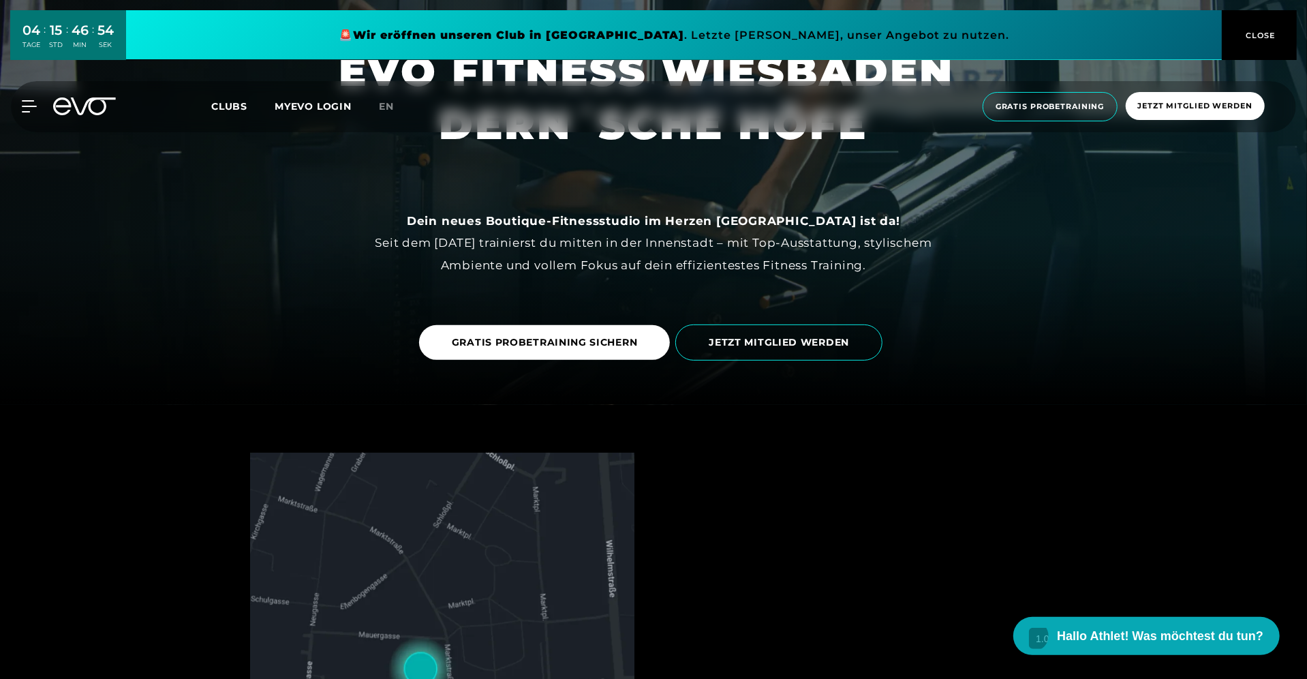
scroll to position [0, 0]
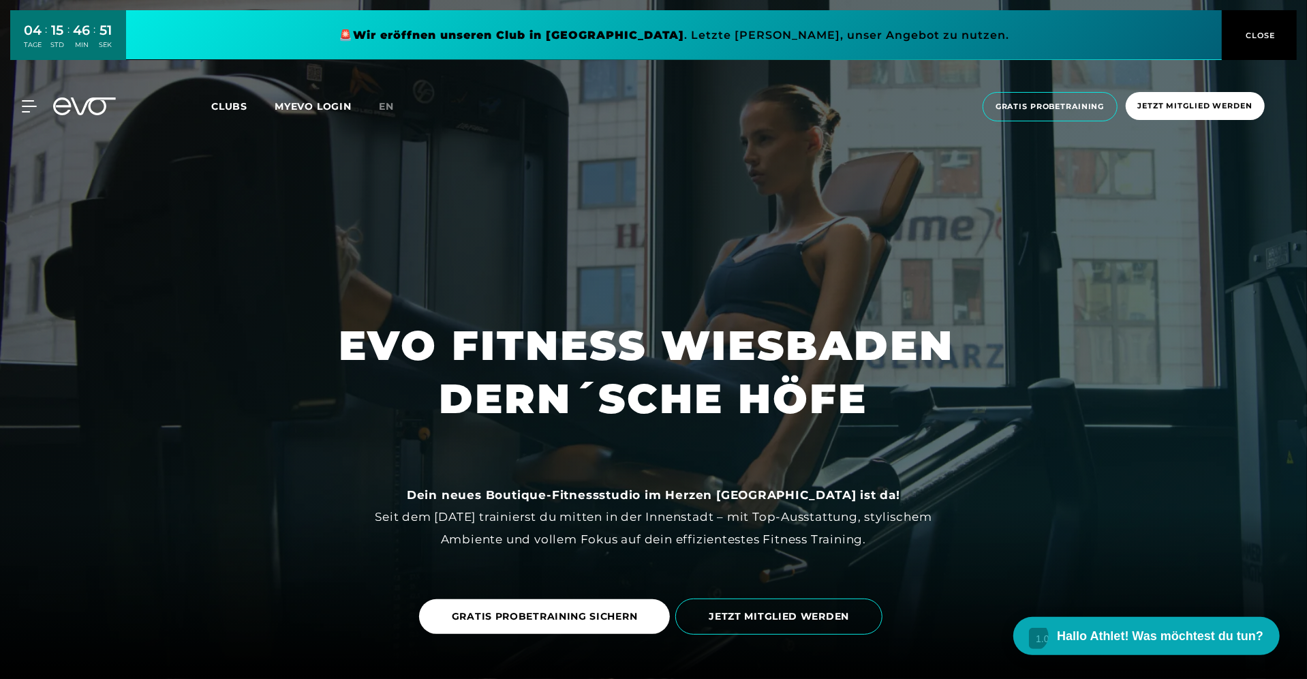
click at [0, 0] on shadow-host at bounding box center [0, 0] width 0 height 0
